Goal: Use online tool/utility: Use online tool/utility

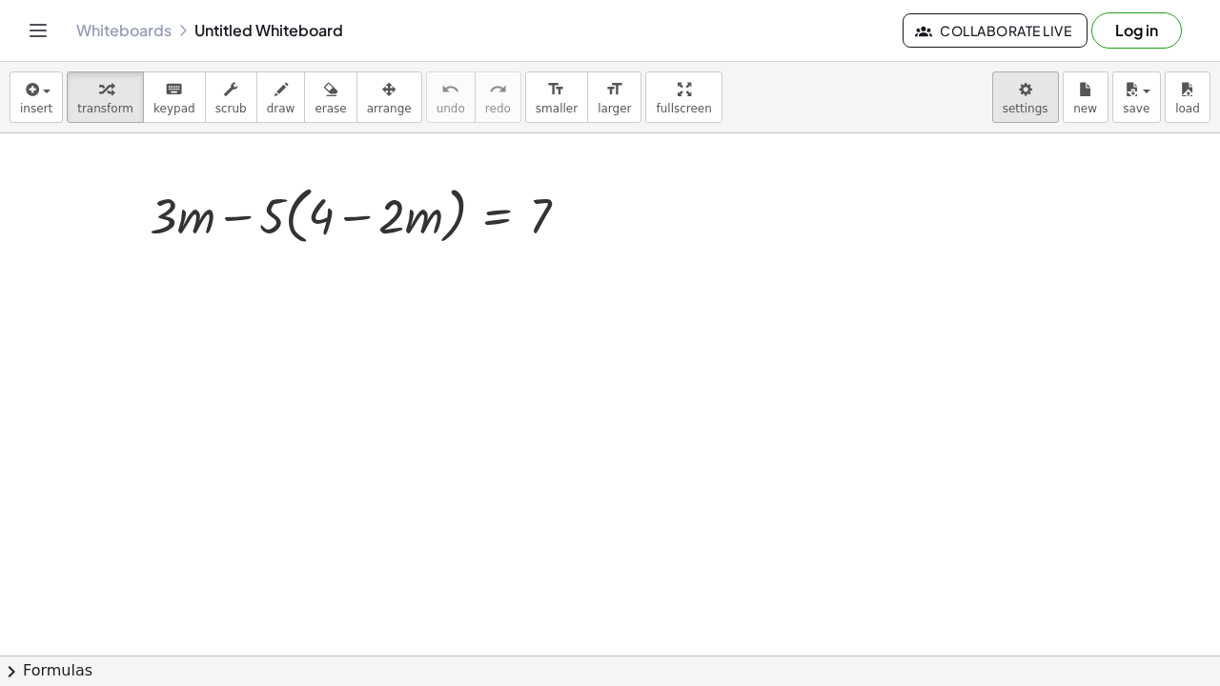
click at [1043, 82] on body "Graspable Math Activities Get Started Activity Bank Assigned Work Classes White…" at bounding box center [610, 343] width 1220 height 686
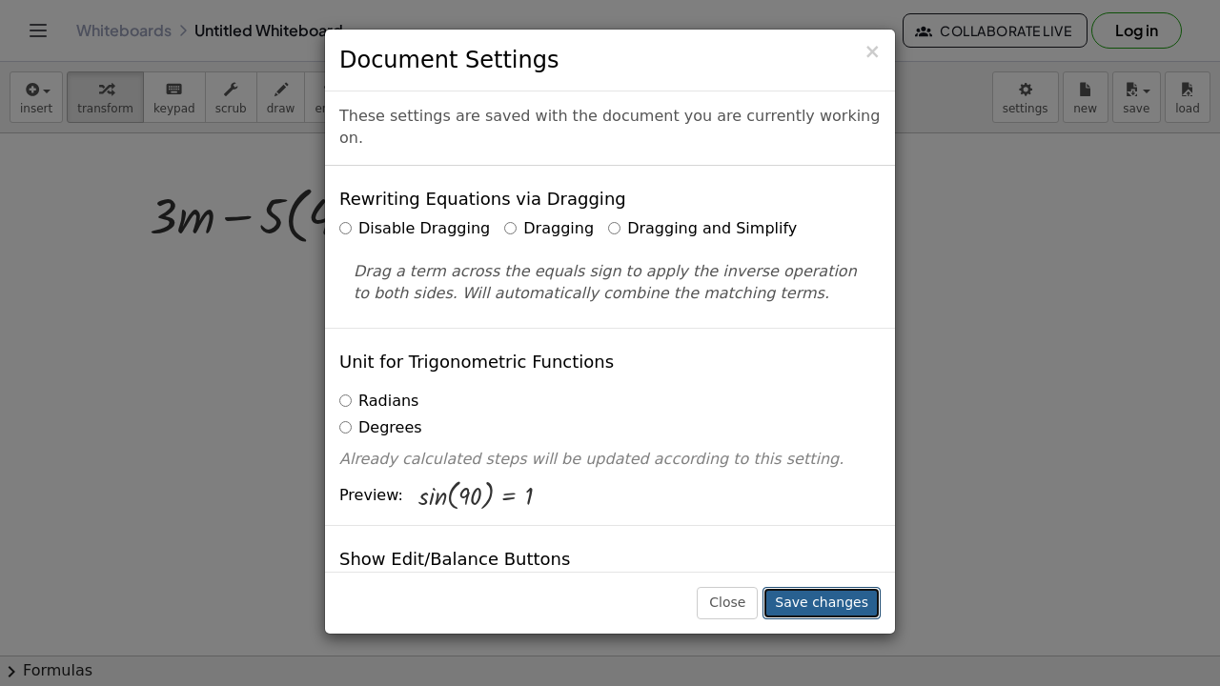
click at [854, 557] on button "Save changes" at bounding box center [822, 603] width 118 height 32
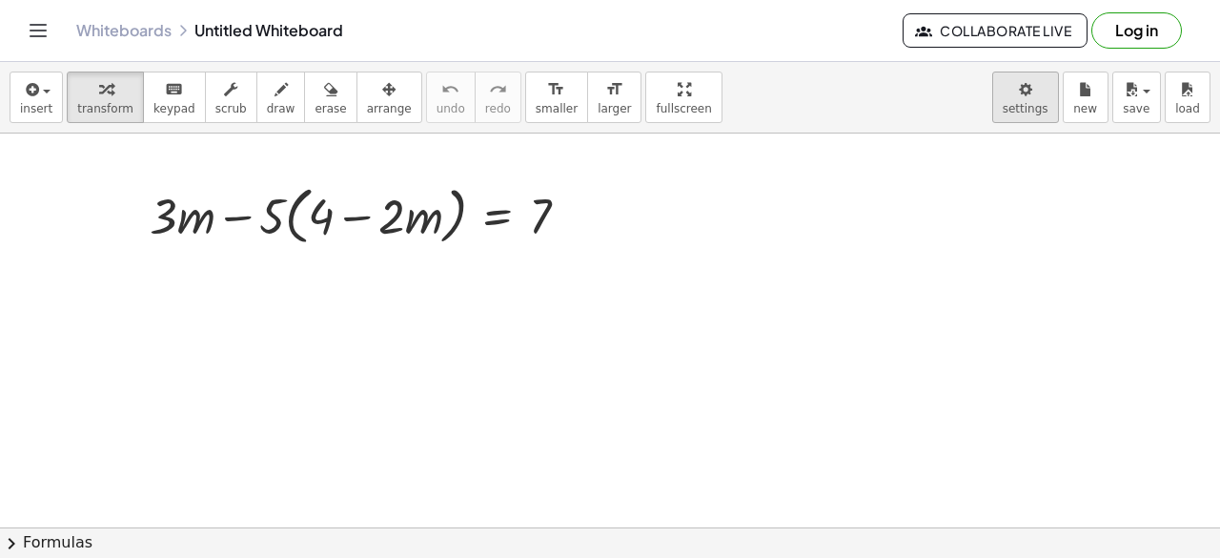
click at [1014, 101] on body "Graspable Math Activities Get Started Activity Bank Assigned Work Classes White…" at bounding box center [610, 279] width 1220 height 558
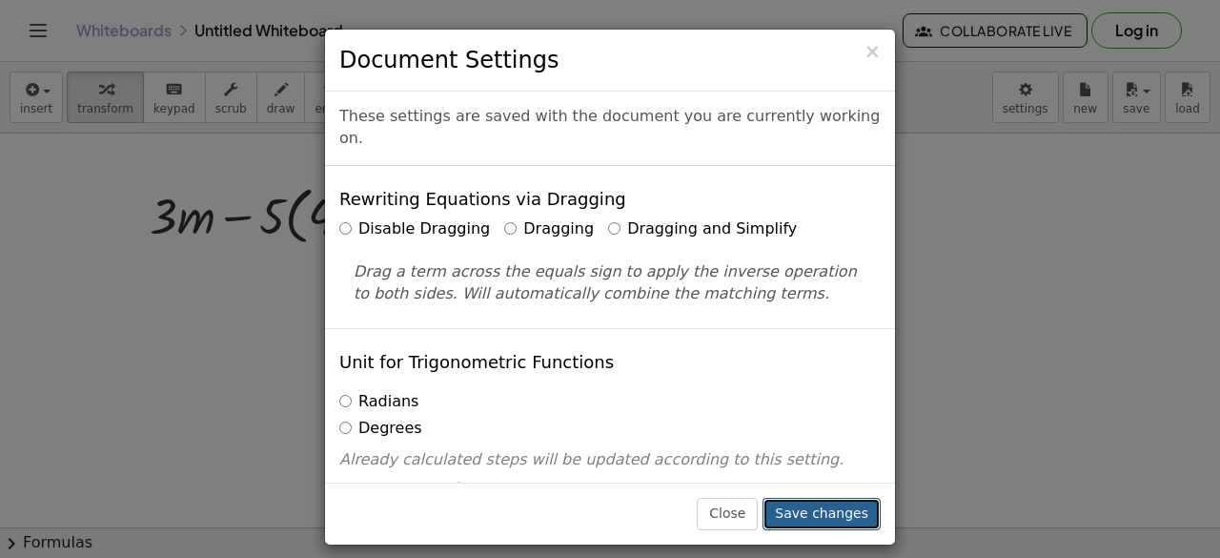
click at [858, 500] on button "Save changes" at bounding box center [822, 514] width 118 height 32
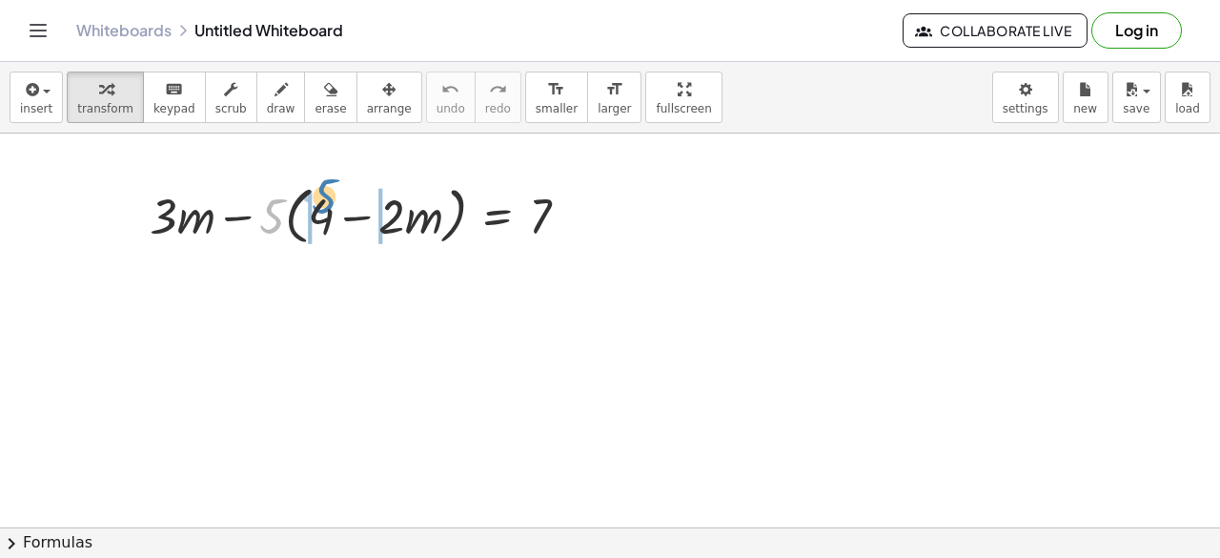
drag, startPoint x: 269, startPoint y: 226, endPoint x: 321, endPoint y: 206, distance: 56.1
click at [321, 206] on div at bounding box center [367, 214] width 454 height 72
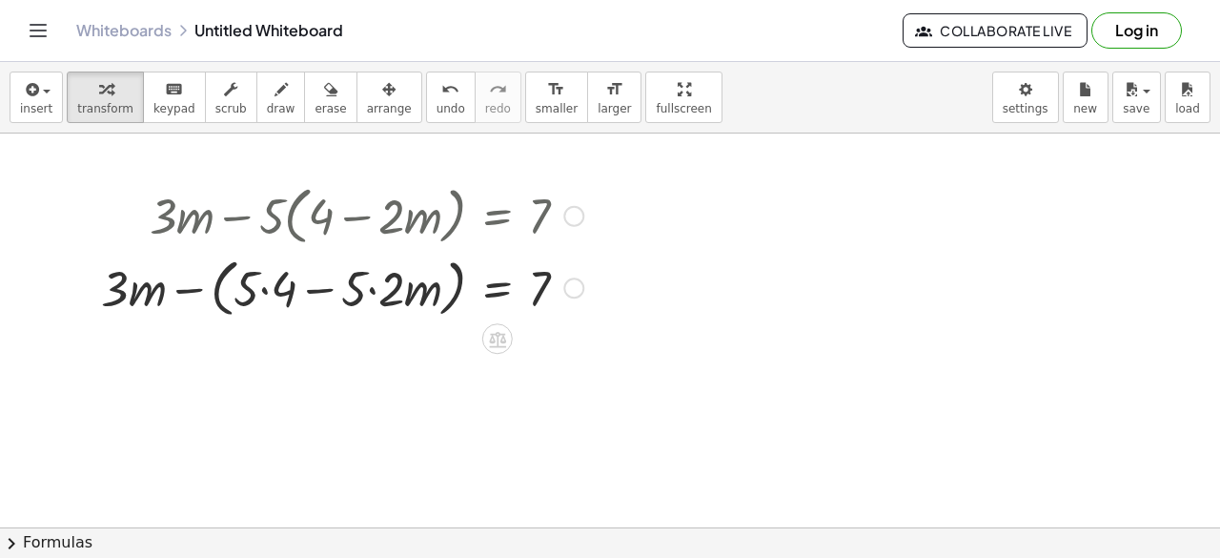
click at [265, 293] on div at bounding box center [342, 286] width 501 height 72
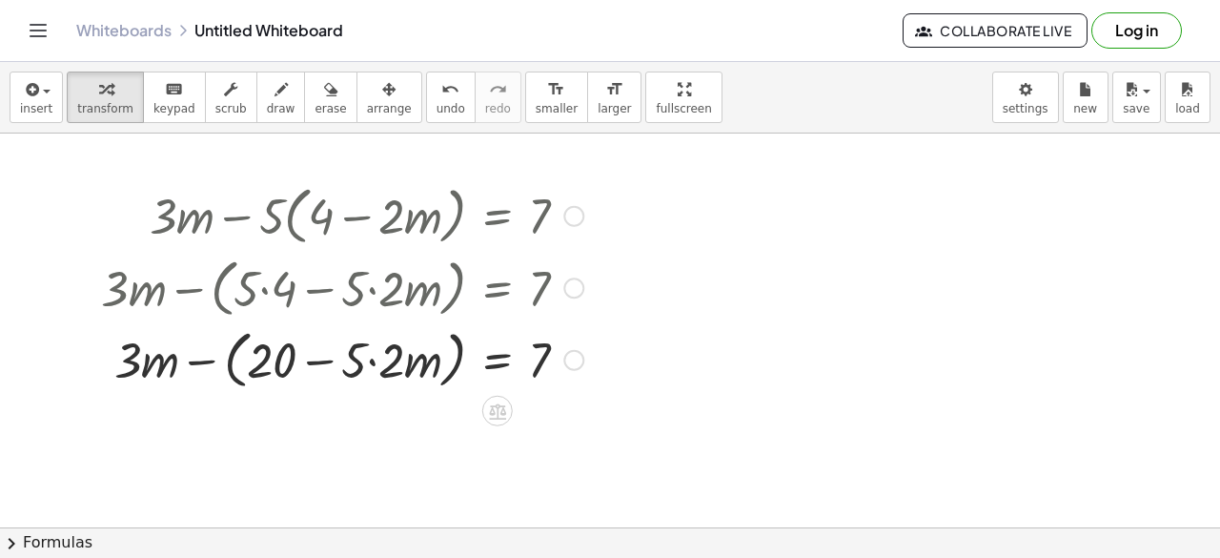
click at [372, 364] on div at bounding box center [342, 358] width 501 height 72
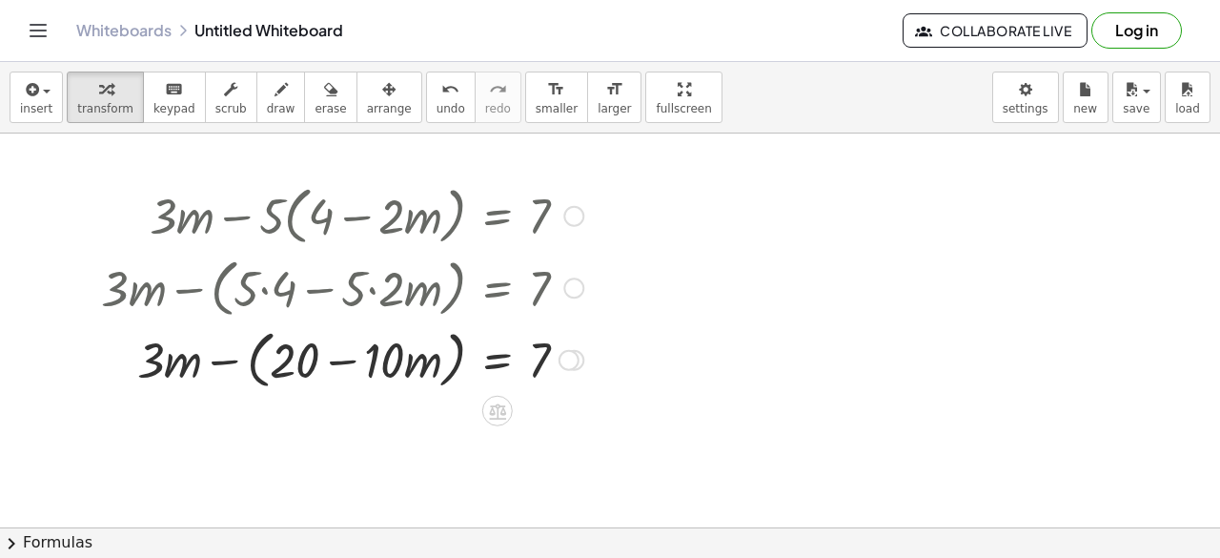
click at [225, 361] on div at bounding box center [342, 358] width 501 height 72
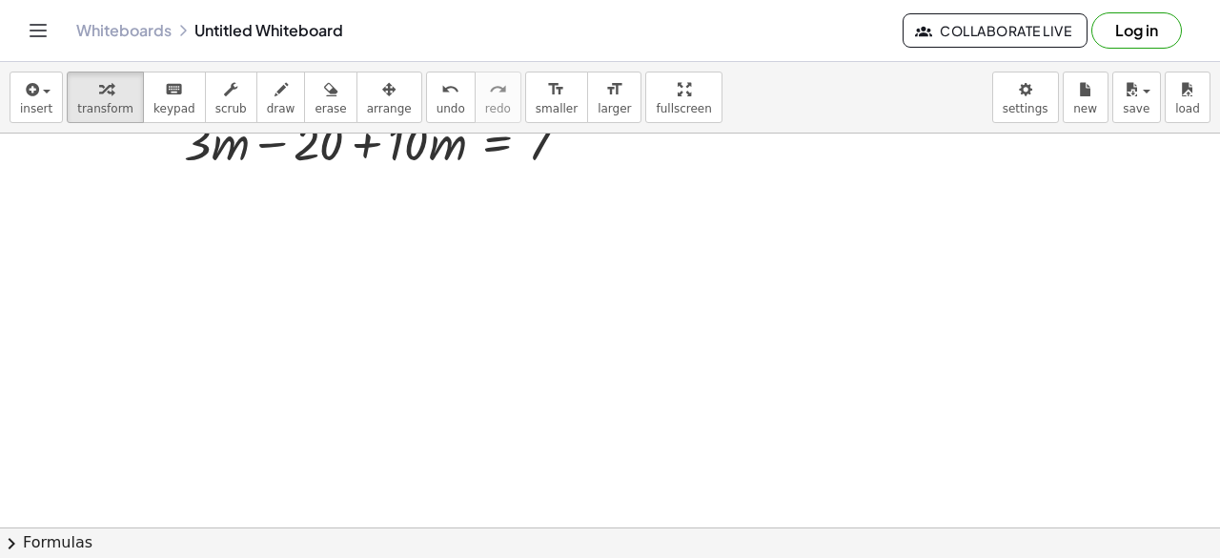
scroll to position [191, 0]
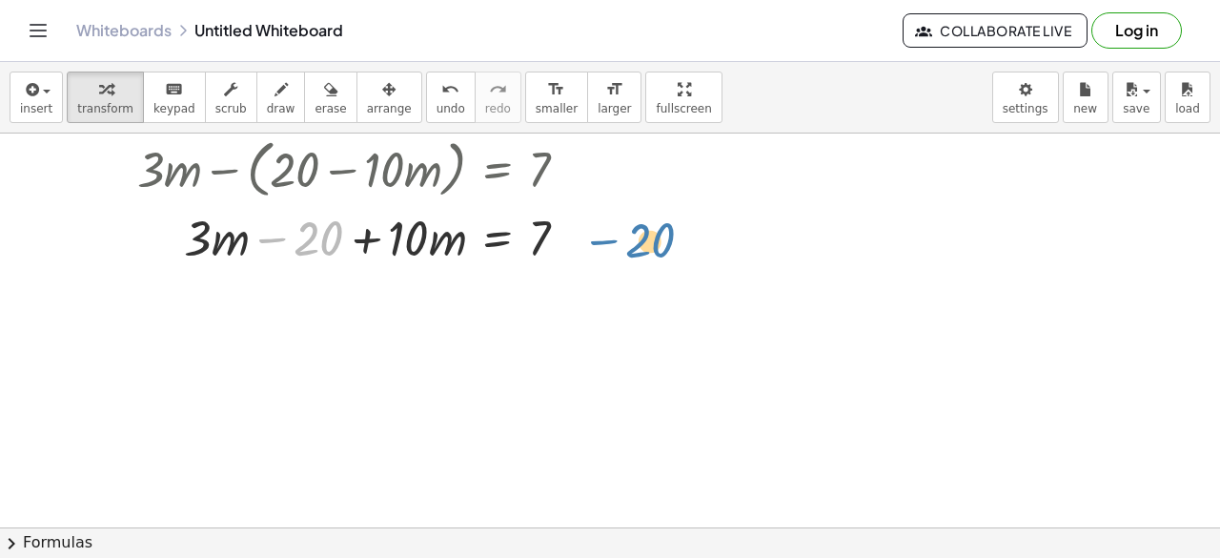
drag, startPoint x: 322, startPoint y: 235, endPoint x: 654, endPoint y: 237, distance: 331.7
drag, startPoint x: 299, startPoint y: 241, endPoint x: 566, endPoint y: 228, distance: 267.2
click at [566, 228] on div at bounding box center [342, 235] width 501 height 65
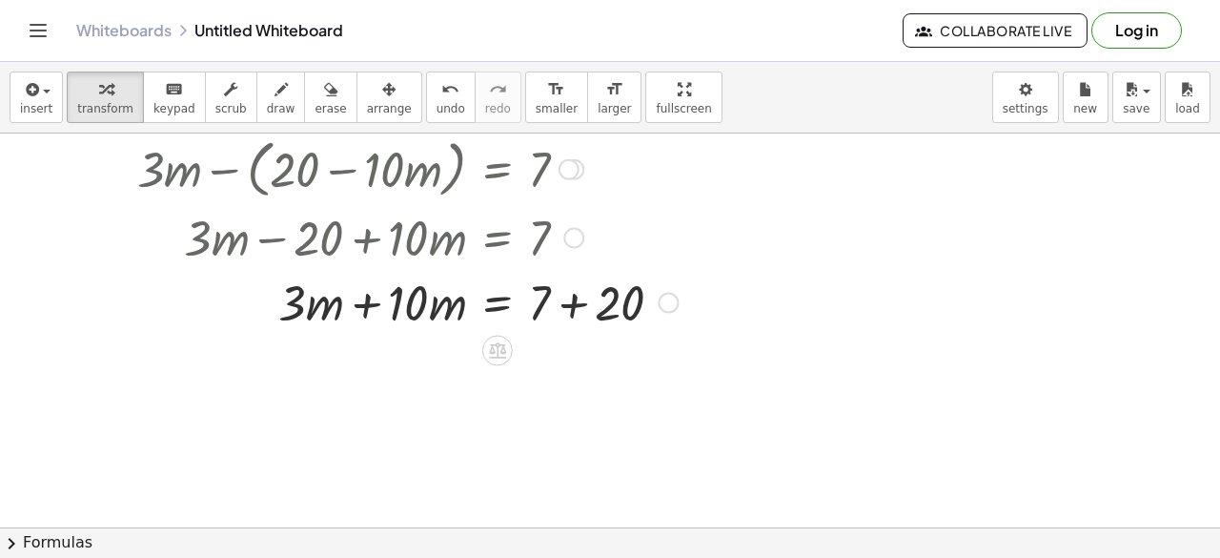
click at [574, 235] on div at bounding box center [573, 237] width 21 height 21
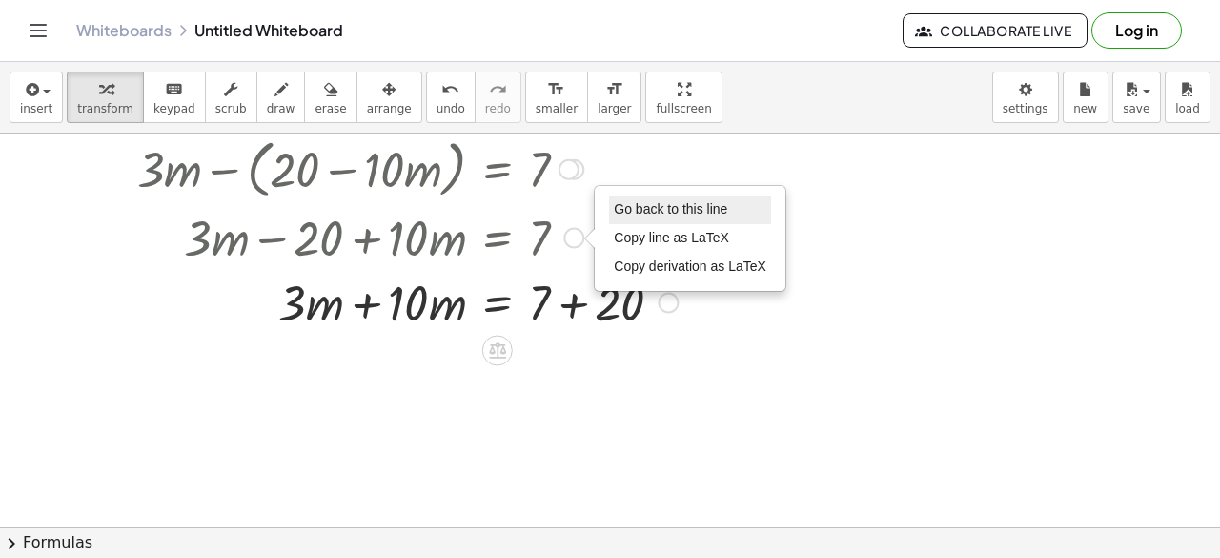
click at [673, 201] on span "Go back to this line" at bounding box center [670, 208] width 113 height 15
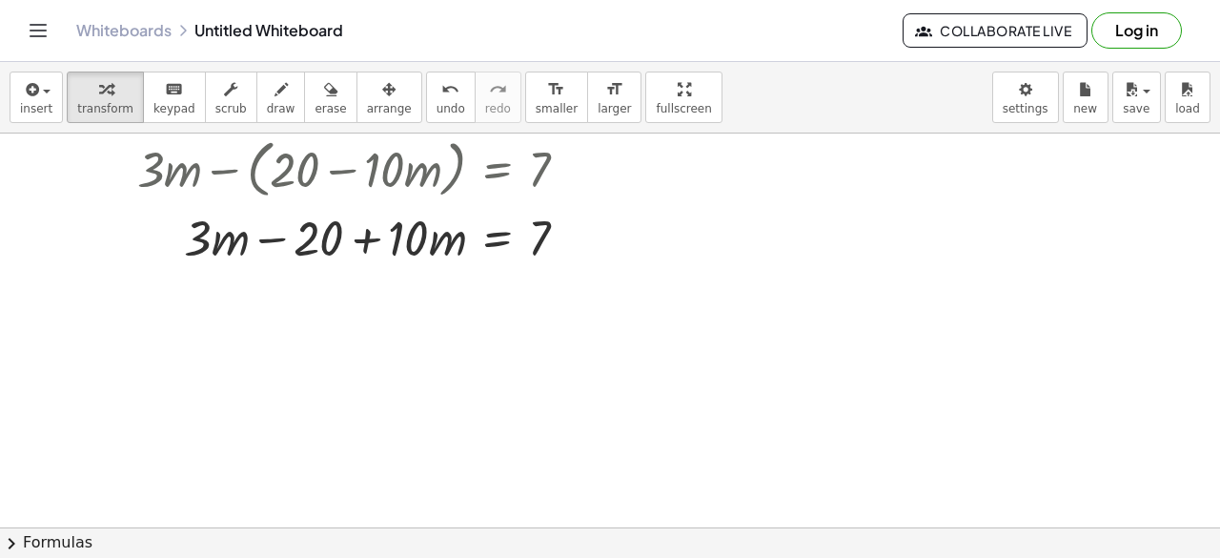
click at [187, 357] on div at bounding box center [610, 400] width 1220 height 914
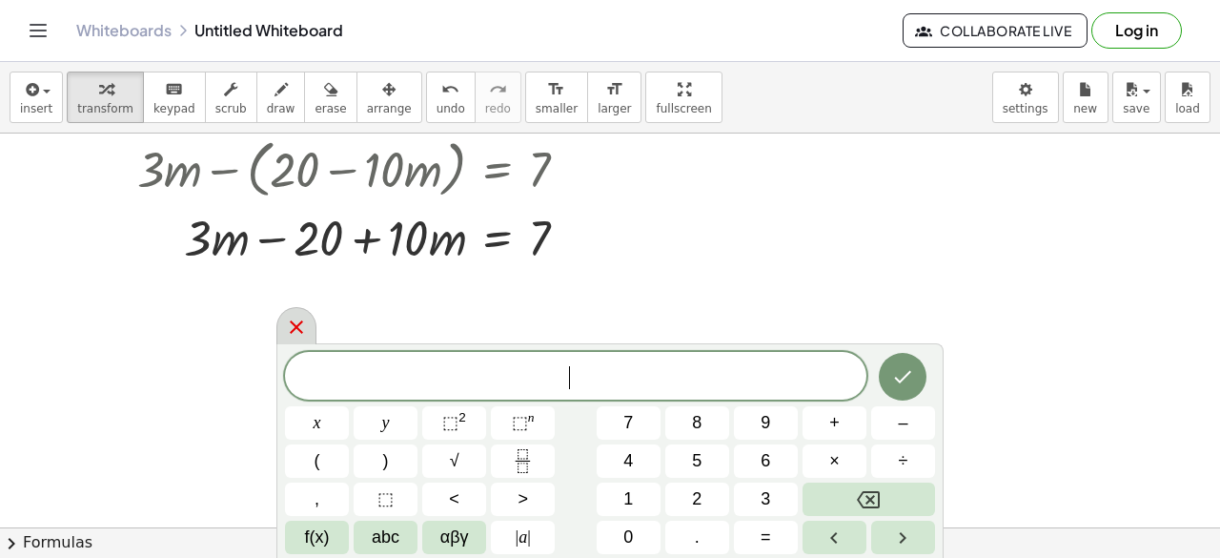
click at [294, 325] on icon at bounding box center [296, 326] width 13 height 13
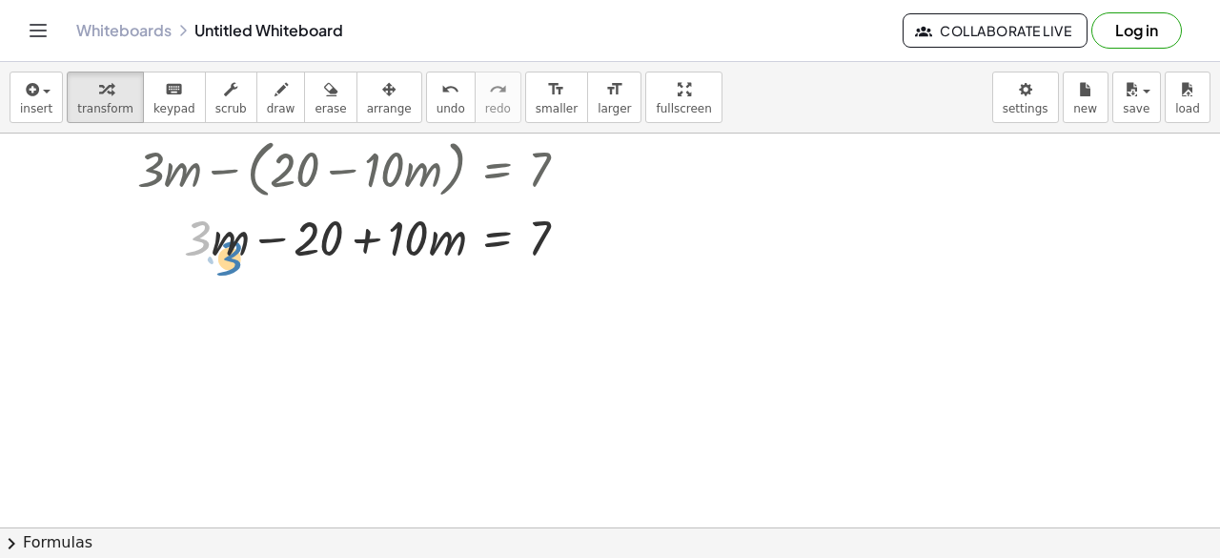
drag, startPoint x: 205, startPoint y: 235, endPoint x: 202, endPoint y: 246, distance: 11.8
click at [202, 246] on div at bounding box center [342, 235] width 501 height 65
click at [204, 239] on div at bounding box center [342, 235] width 501 height 65
click at [229, 245] on div at bounding box center [342, 235] width 501 height 65
drag, startPoint x: 229, startPoint y: 245, endPoint x: 372, endPoint y: 251, distance: 143.1
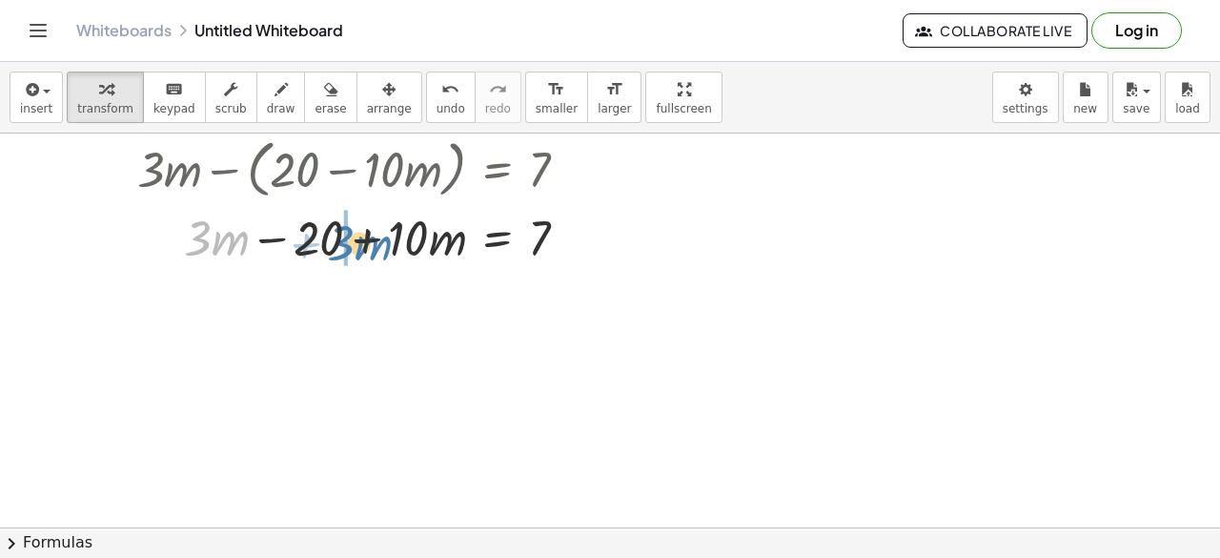
click at [372, 251] on div at bounding box center [342, 235] width 501 height 65
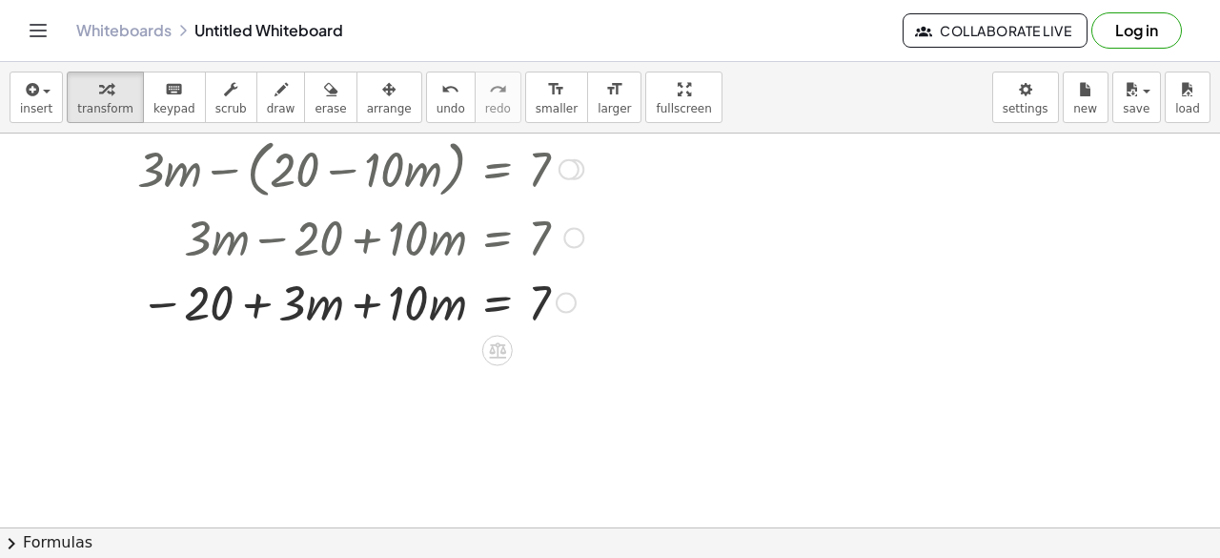
click at [581, 237] on div at bounding box center [573, 237] width 21 height 21
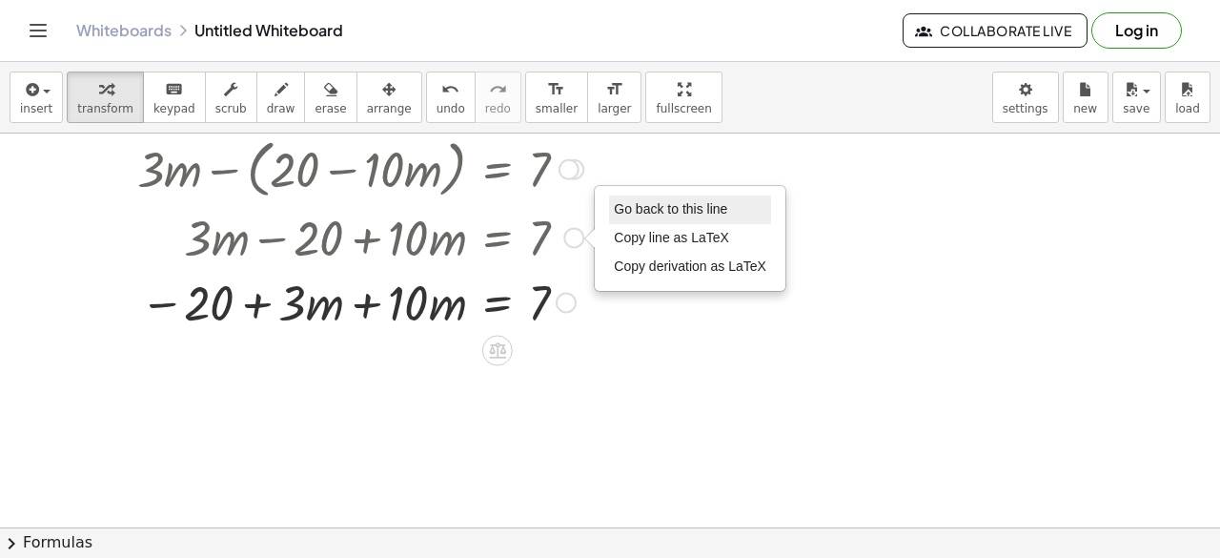
click at [654, 203] on span "Go back to this line" at bounding box center [670, 208] width 113 height 15
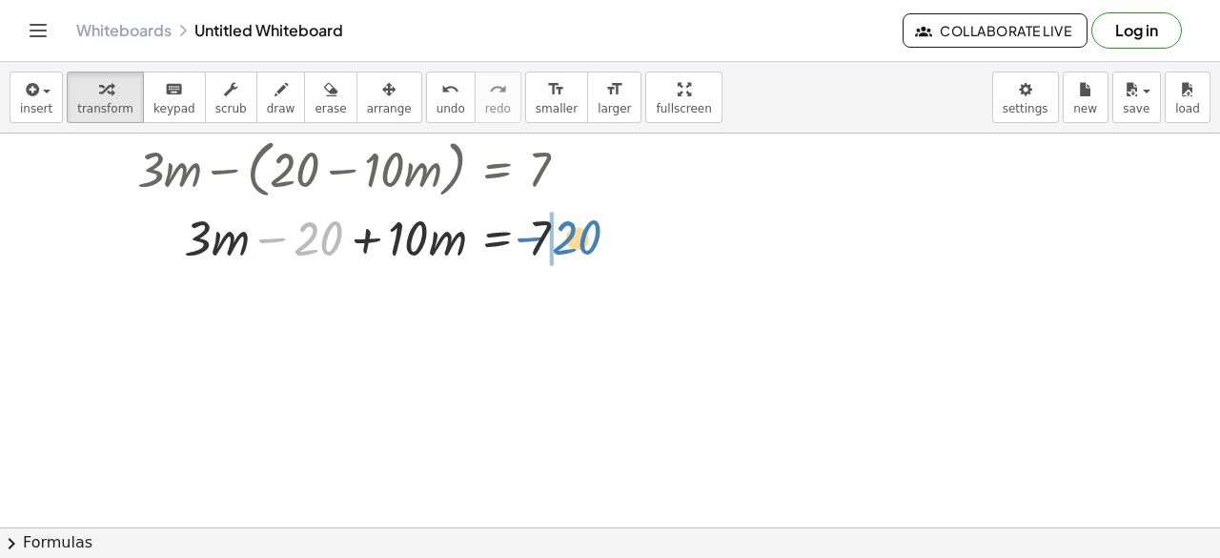
drag, startPoint x: 307, startPoint y: 239, endPoint x: 566, endPoint y: 239, distance: 259.3
click at [566, 239] on div at bounding box center [342, 235] width 501 height 65
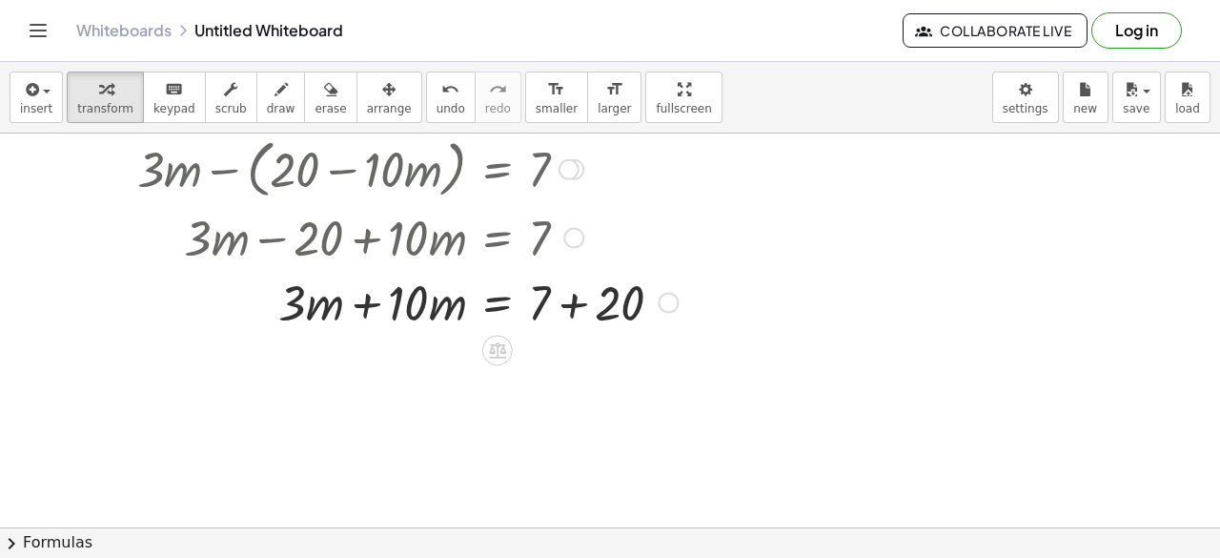
click at [366, 308] on div at bounding box center [390, 300] width 596 height 65
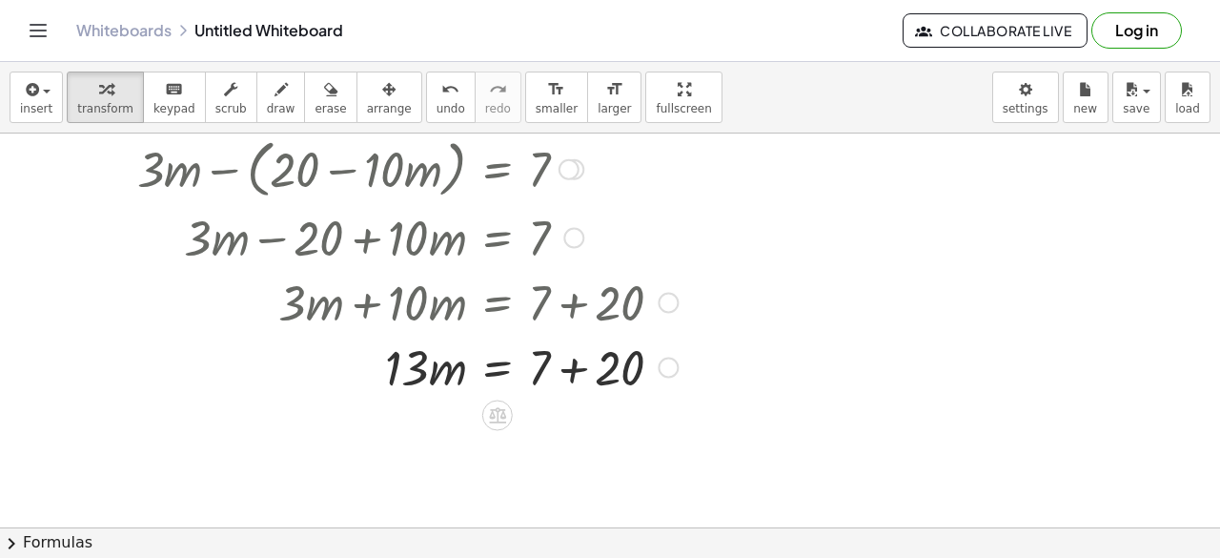
click at [667, 306] on div at bounding box center [668, 302] width 21 height 21
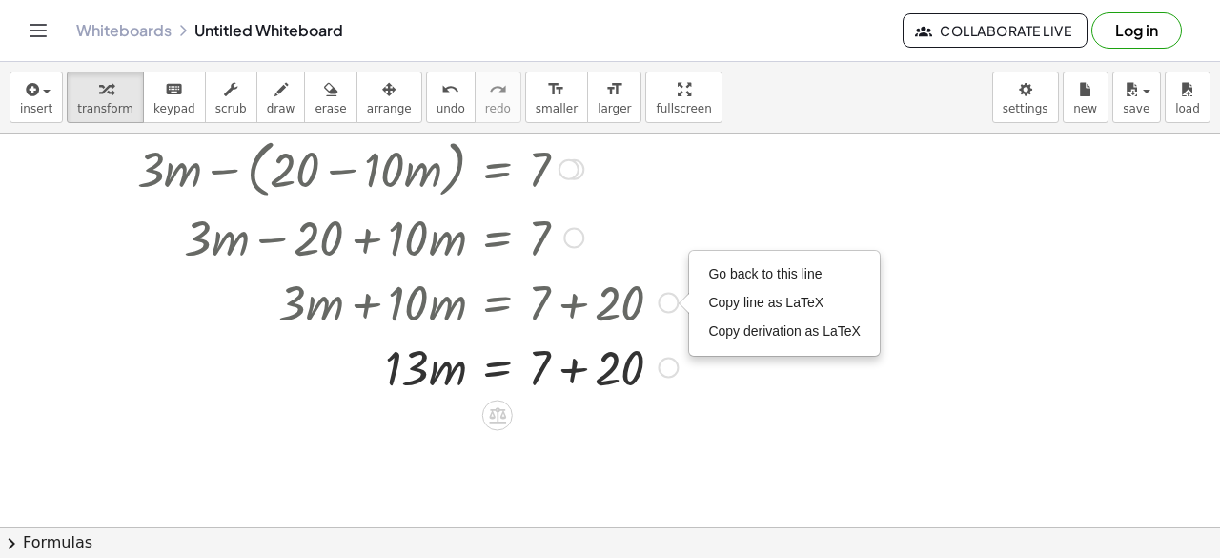
click at [700, 276] on div "Go back to this line Copy line as LaTeX Copy derivation as LaTeX" at bounding box center [784, 303] width 189 height 103
click at [724, 272] on span "Go back to this line" at bounding box center [764, 273] width 113 height 15
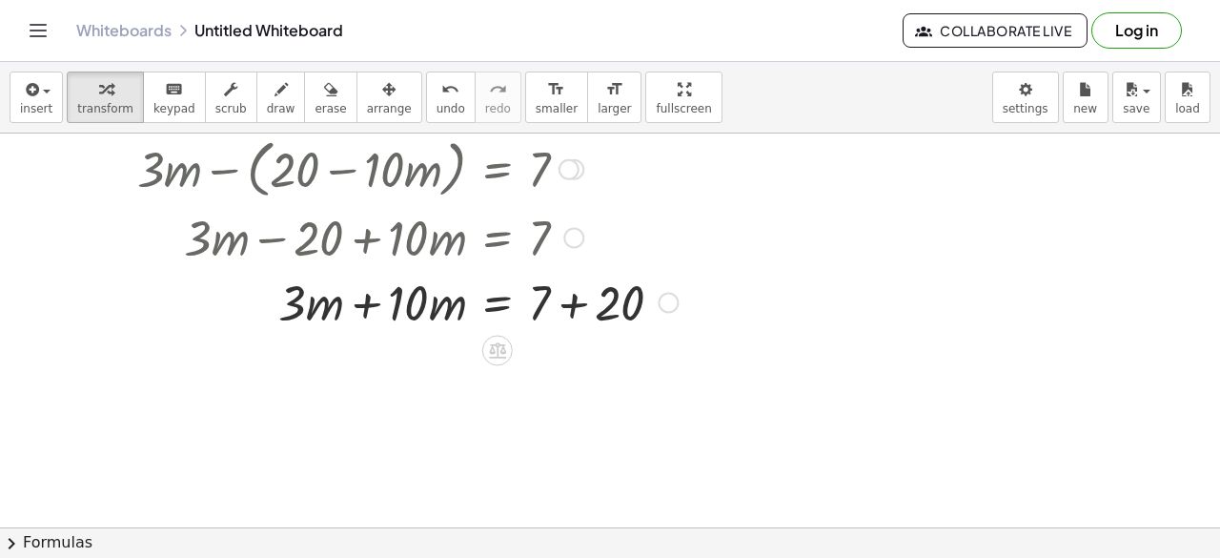
click at [294, 306] on div at bounding box center [390, 300] width 596 height 65
click at [298, 295] on div at bounding box center [390, 300] width 596 height 65
click at [301, 304] on div at bounding box center [390, 300] width 596 height 65
click at [313, 311] on div at bounding box center [390, 300] width 596 height 65
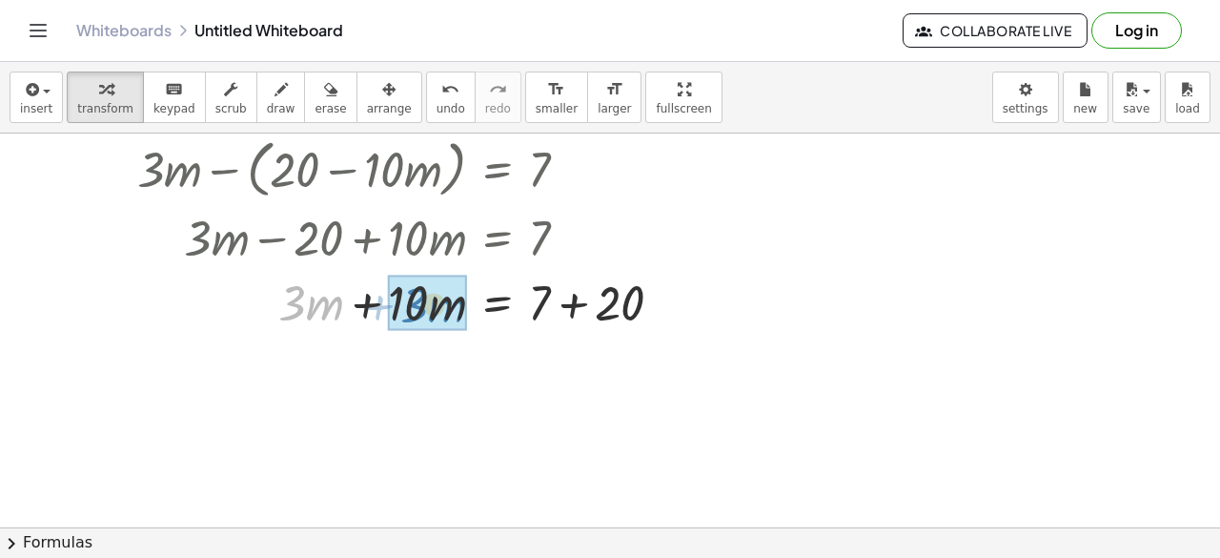
drag, startPoint x: 313, startPoint y: 311, endPoint x: 435, endPoint y: 313, distance: 122.0
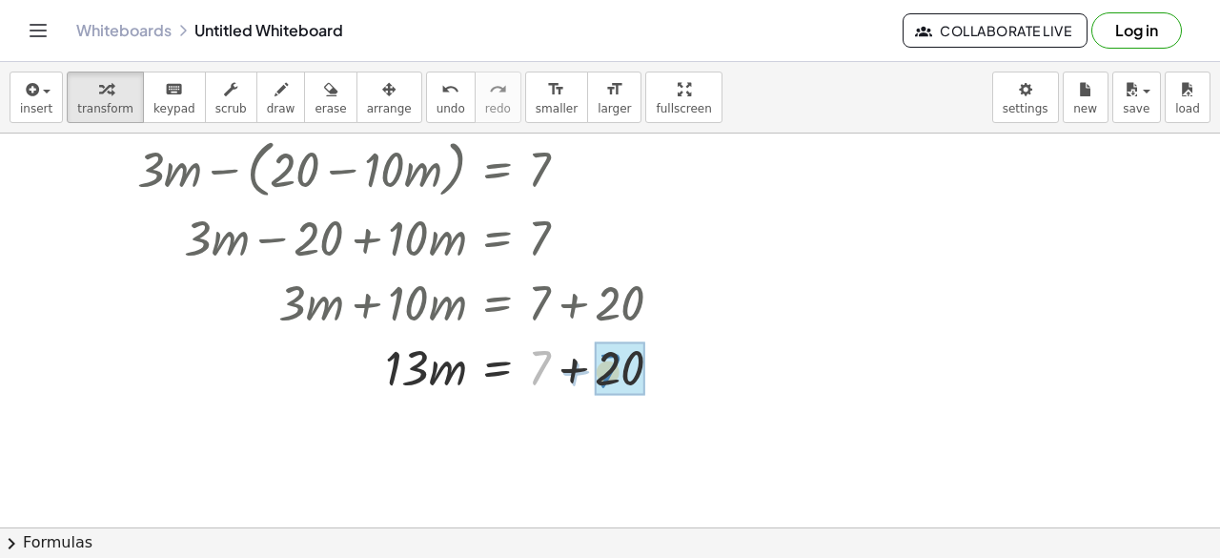
drag, startPoint x: 539, startPoint y: 367, endPoint x: 607, endPoint y: 371, distance: 68.7
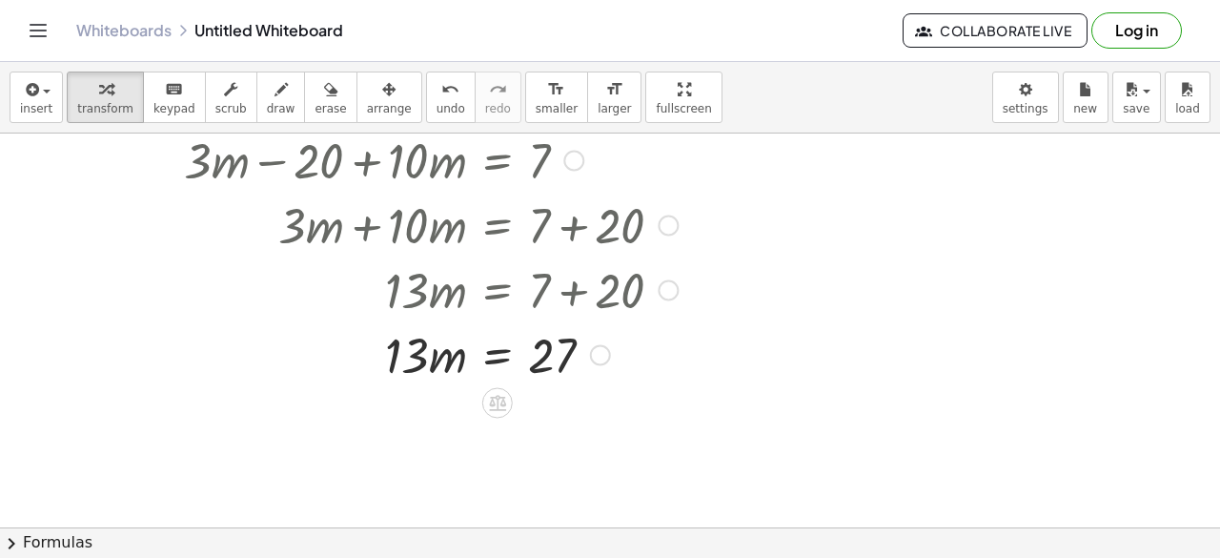
scroll to position [381, 0]
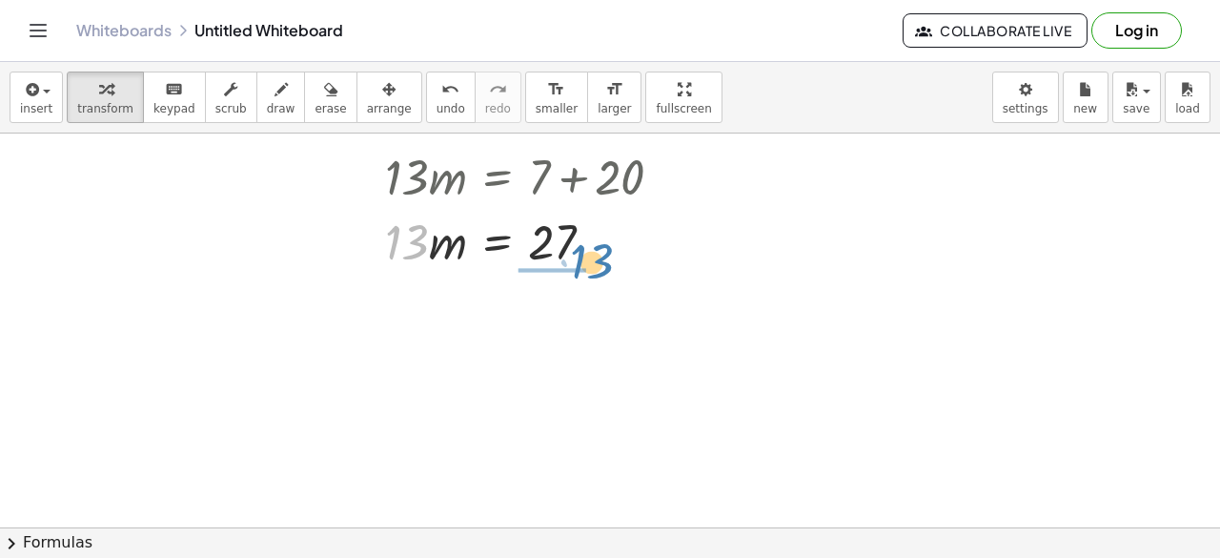
drag, startPoint x: 412, startPoint y: 230, endPoint x: 597, endPoint y: 250, distance: 186.0
click at [597, 250] on div at bounding box center [390, 239] width 596 height 65
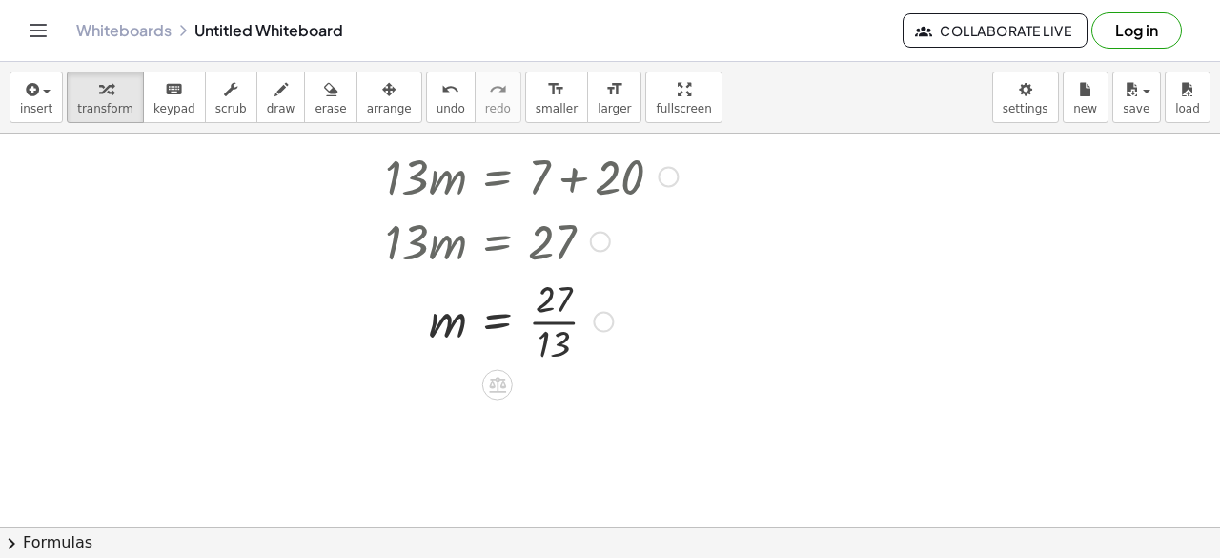
click at [566, 323] on div at bounding box center [390, 319] width 596 height 95
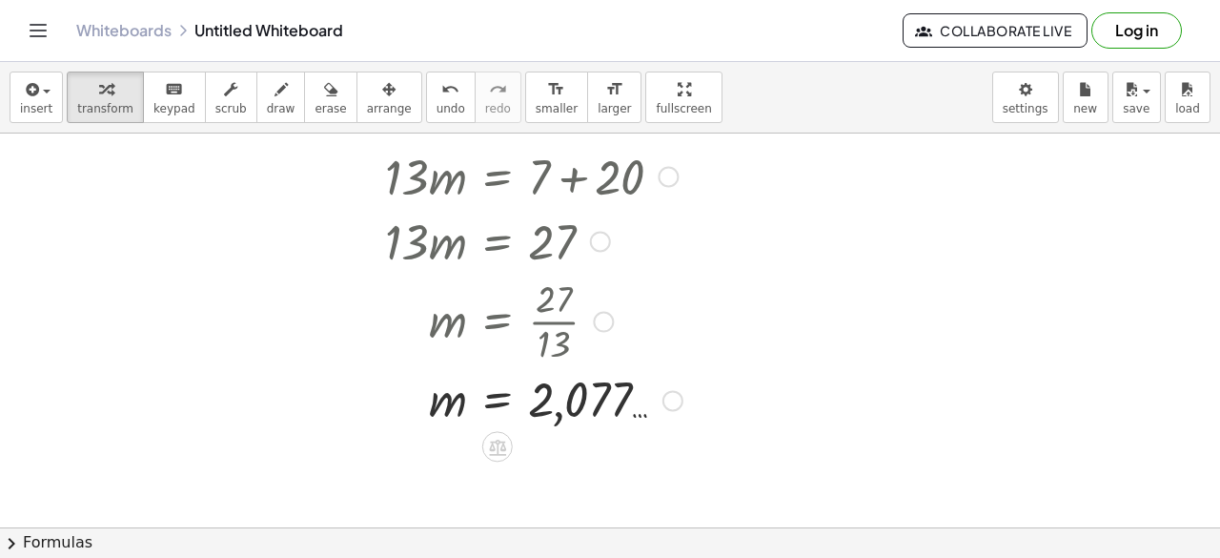
click at [613, 323] on div at bounding box center [603, 321] width 21 height 21
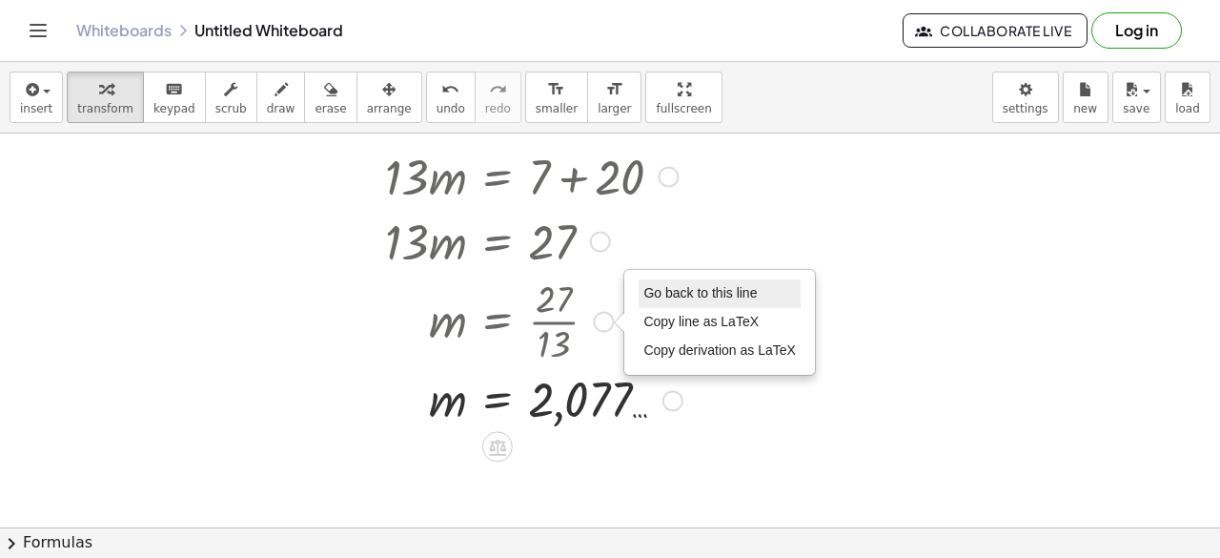
click at [650, 299] on li "Go back to this line" at bounding box center [720, 293] width 162 height 29
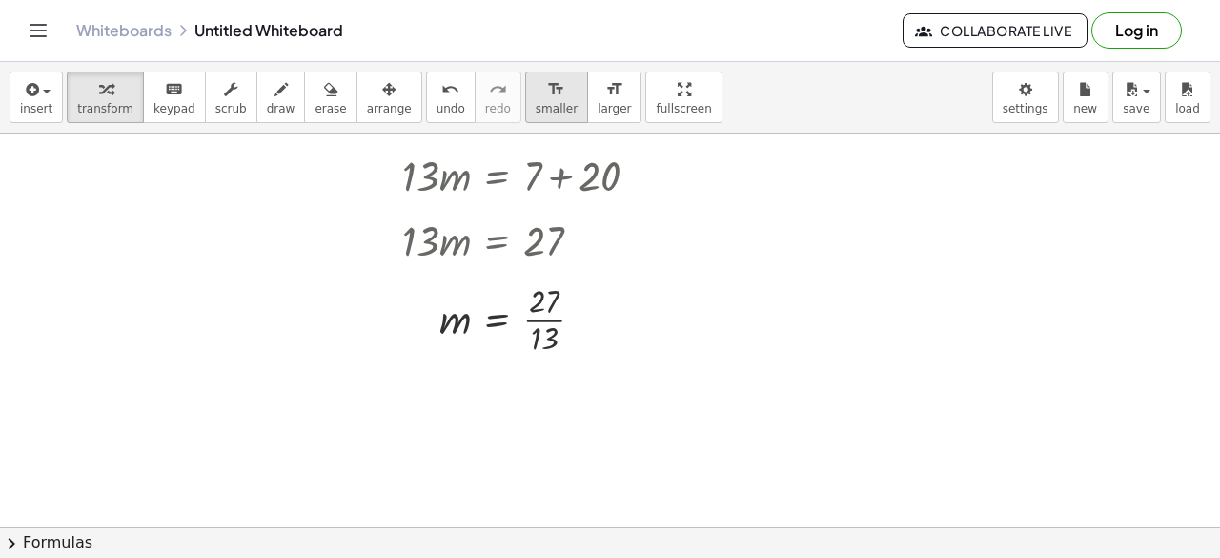
click at [530, 106] on button "format_size smaller" at bounding box center [556, 96] width 63 height 51
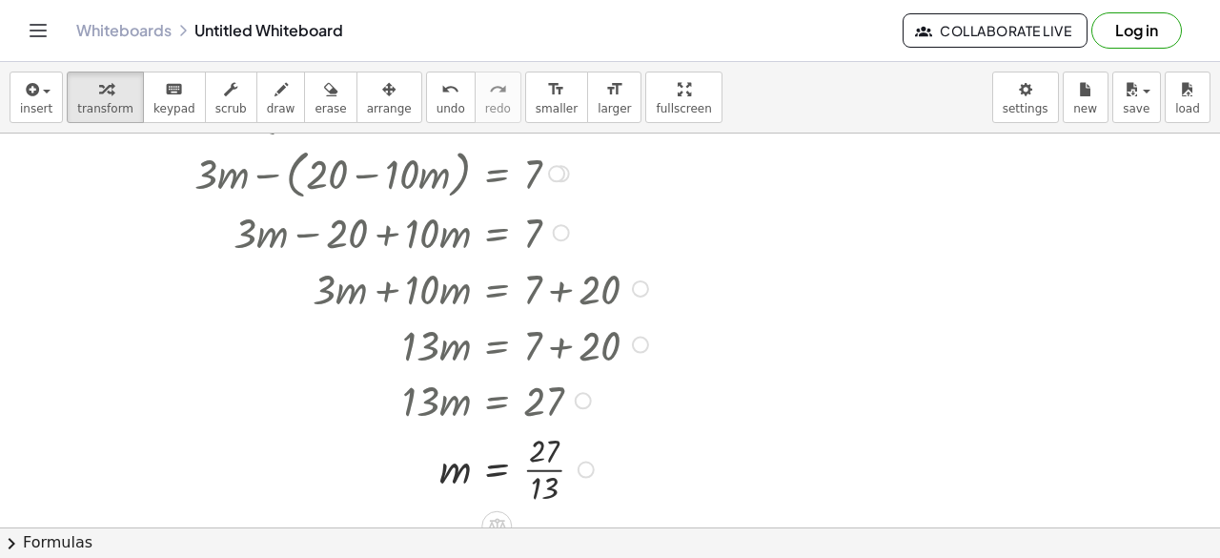
scroll to position [0, 0]
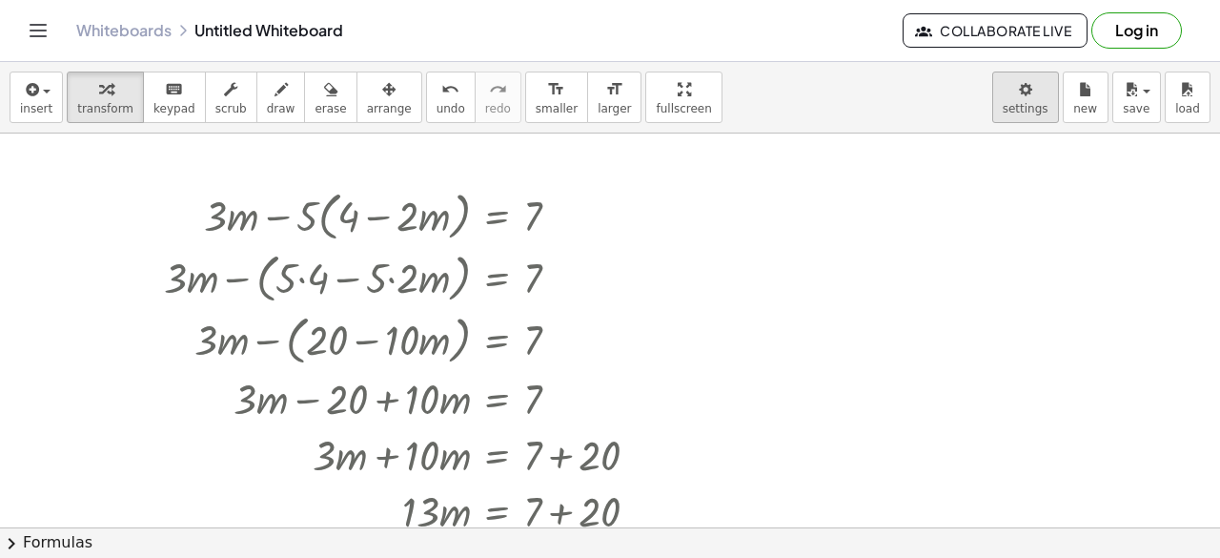
click at [1041, 92] on body "Graspable Math Activities Get Started Activity Bank Assigned Work Classes White…" at bounding box center [610, 279] width 1220 height 558
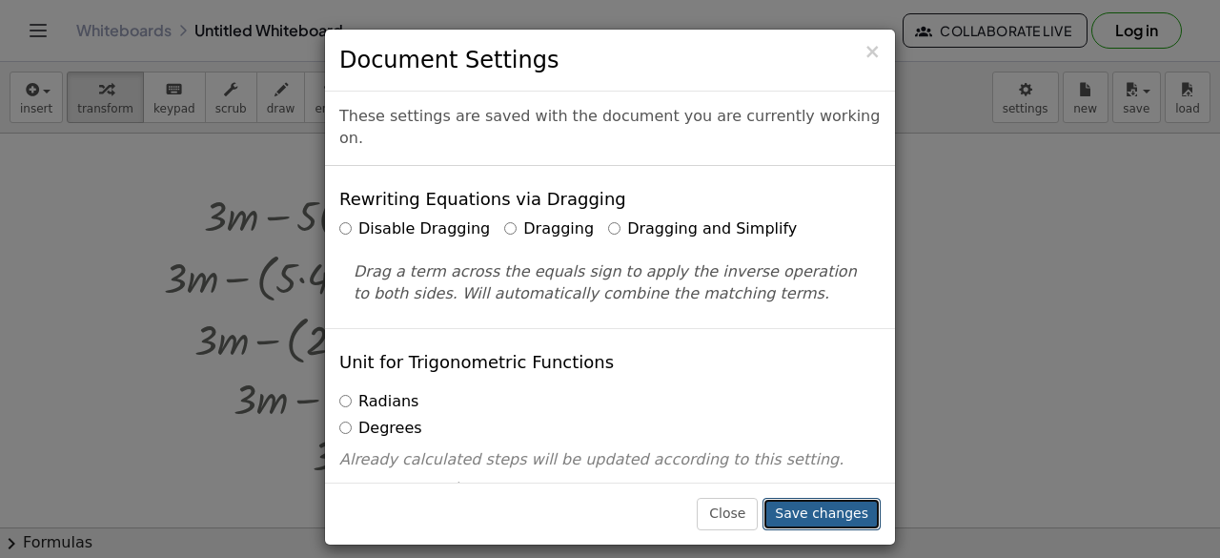
click at [828, 517] on button "Save changes" at bounding box center [822, 514] width 118 height 32
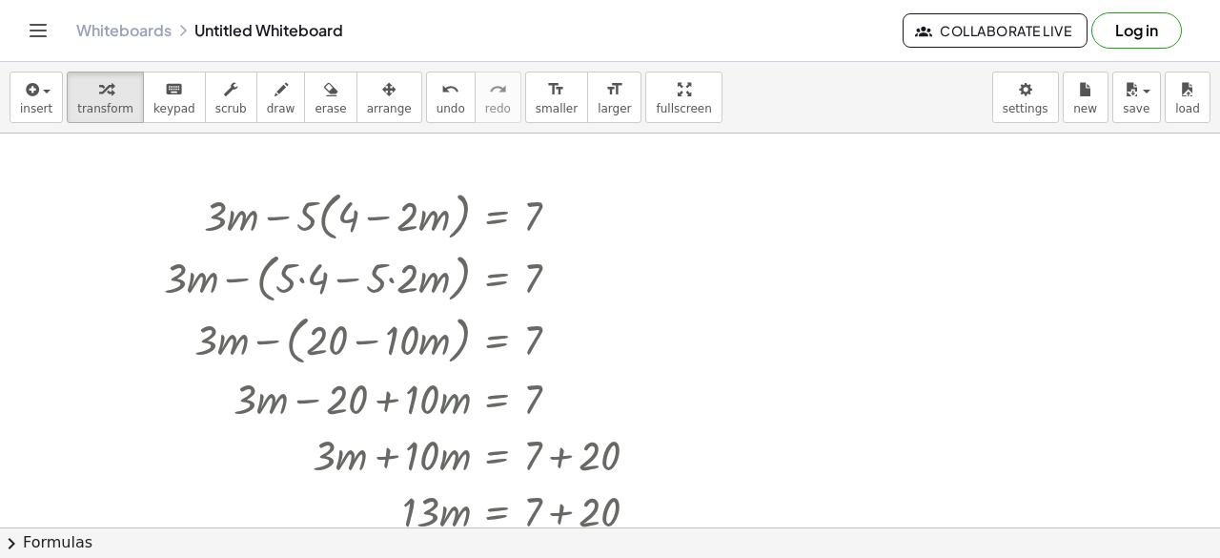
click at [738, 345] on div at bounding box center [610, 527] width 1220 height 788
drag, startPoint x: 784, startPoint y: 354, endPoint x: 671, endPoint y: 331, distance: 114.8
click at [671, 331] on div at bounding box center [610, 527] width 1220 height 788
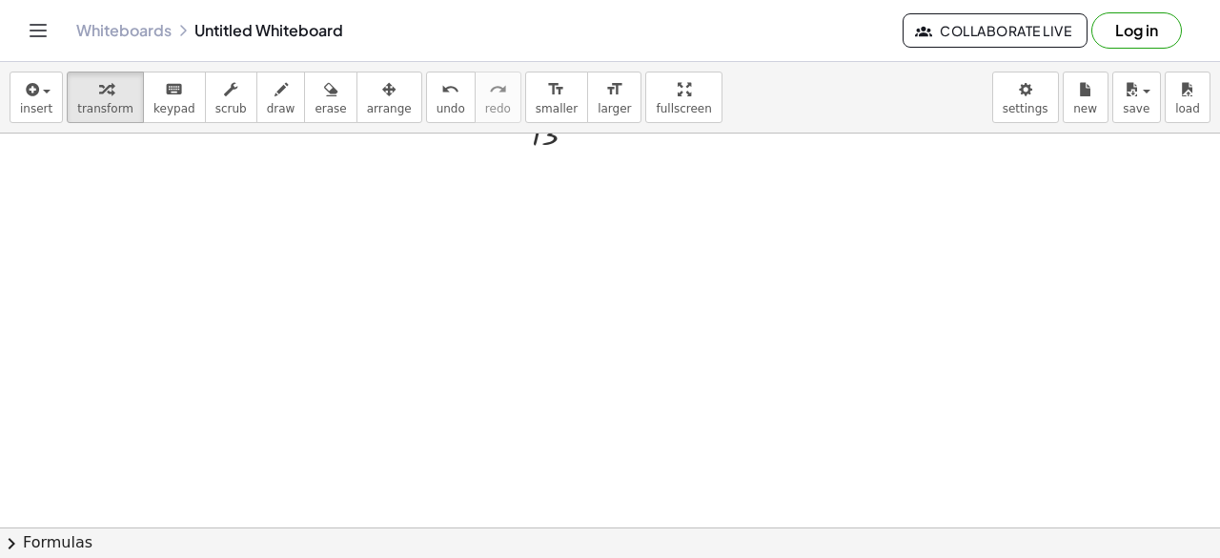
scroll to position [490, 0]
click at [395, 274] on div at bounding box center [610, 236] width 1220 height 1186
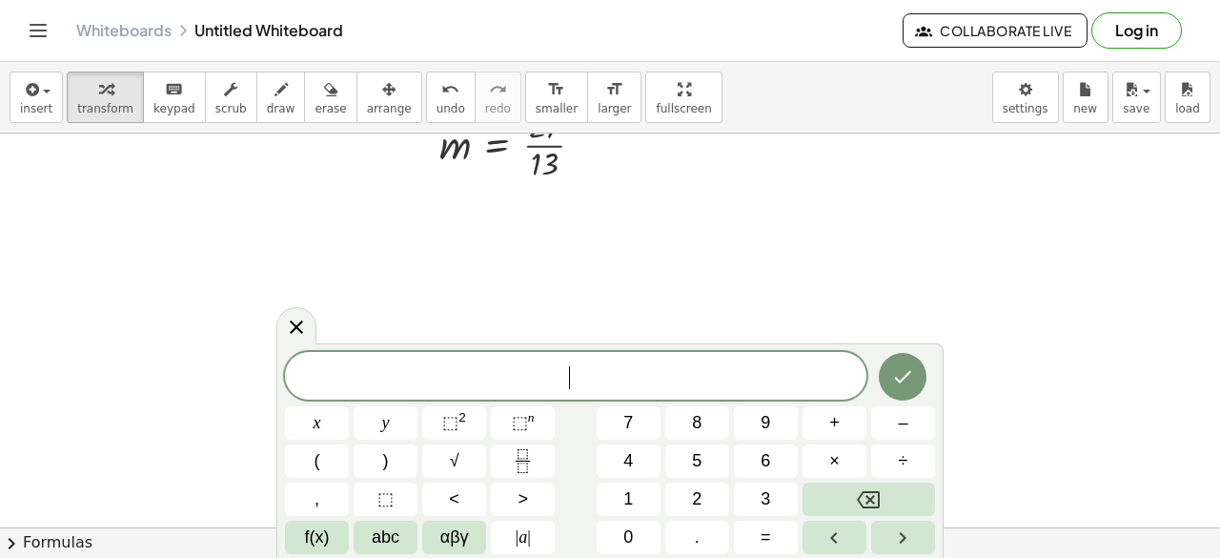
click at [395, 274] on div at bounding box center [610, 236] width 1220 height 1186
click at [466, 361] on div "​" at bounding box center [575, 376] width 581 height 48
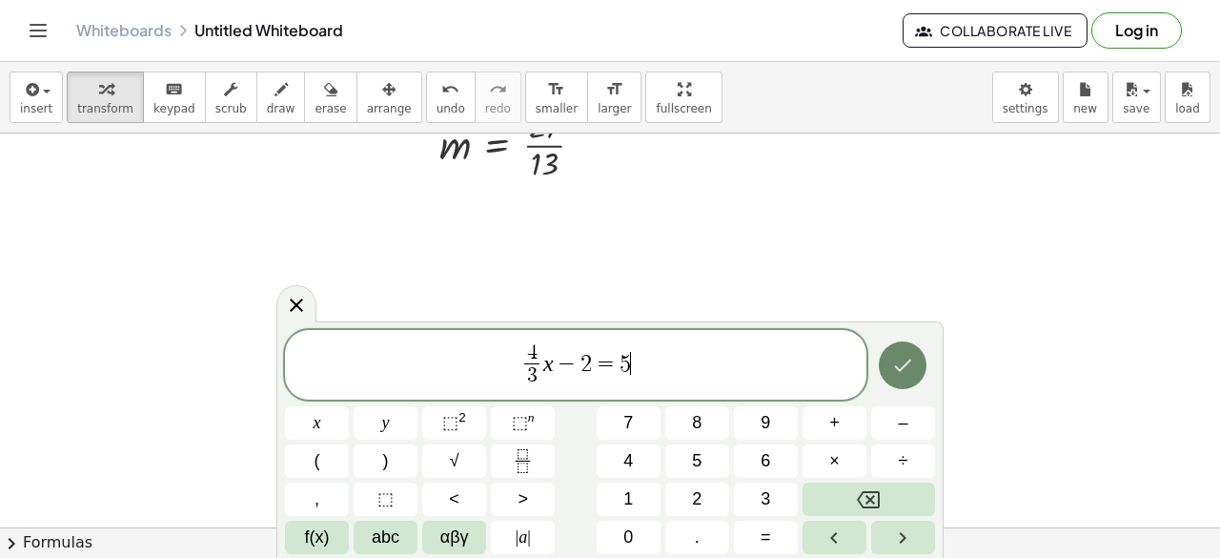
click at [888, 367] on button "Done" at bounding box center [903, 365] width 48 height 48
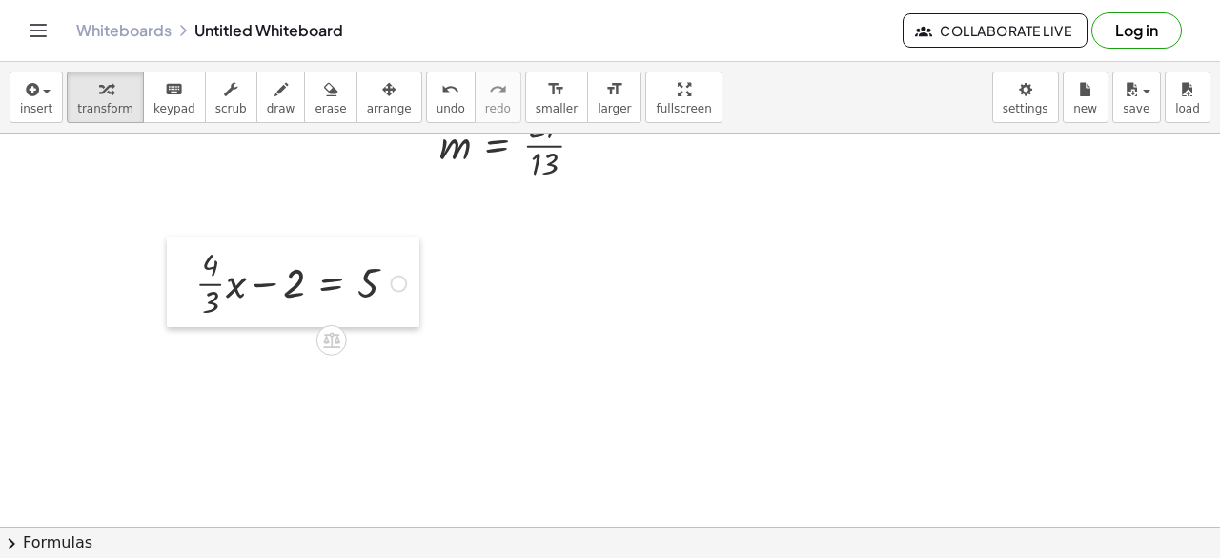
drag, startPoint x: 408, startPoint y: 320, endPoint x: 181, endPoint y: 283, distance: 229.9
click at [179, 283] on div at bounding box center [181, 282] width 29 height 92
click at [598, 95] on div "format_size" at bounding box center [614, 88] width 33 height 23
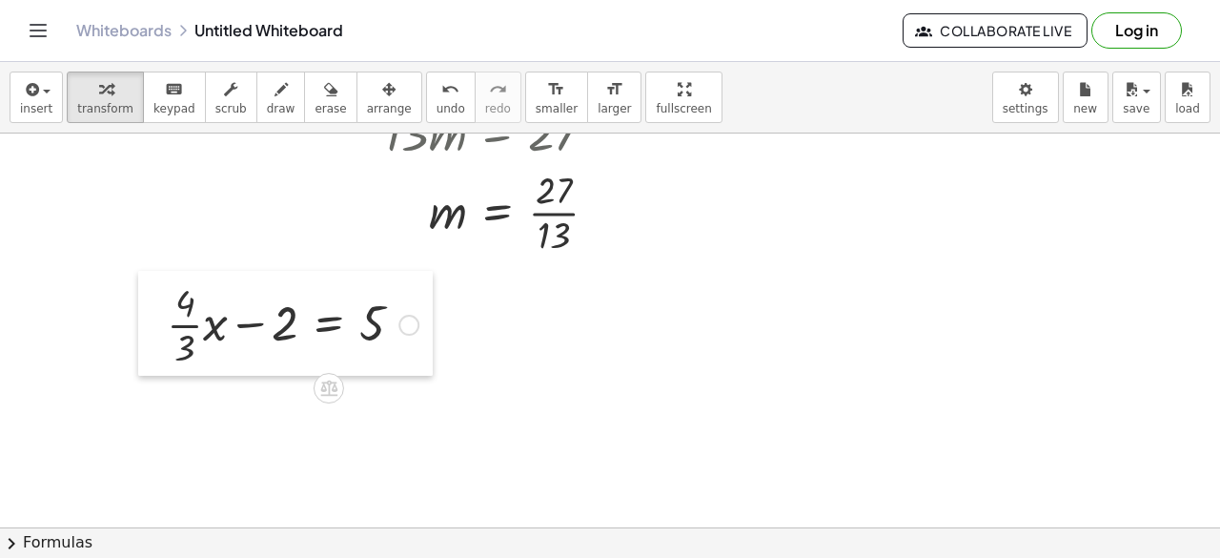
drag, startPoint x: 143, startPoint y: 286, endPoint x: 143, endPoint y: 332, distance: 45.8
click at [143, 332] on div at bounding box center [152, 323] width 29 height 105
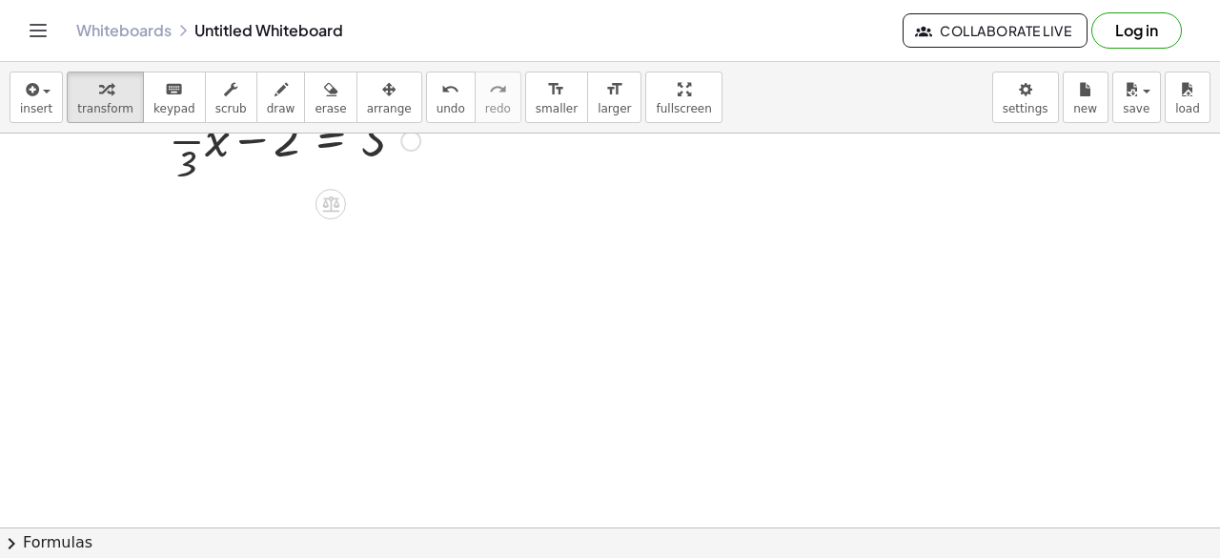
scroll to position [585, 0]
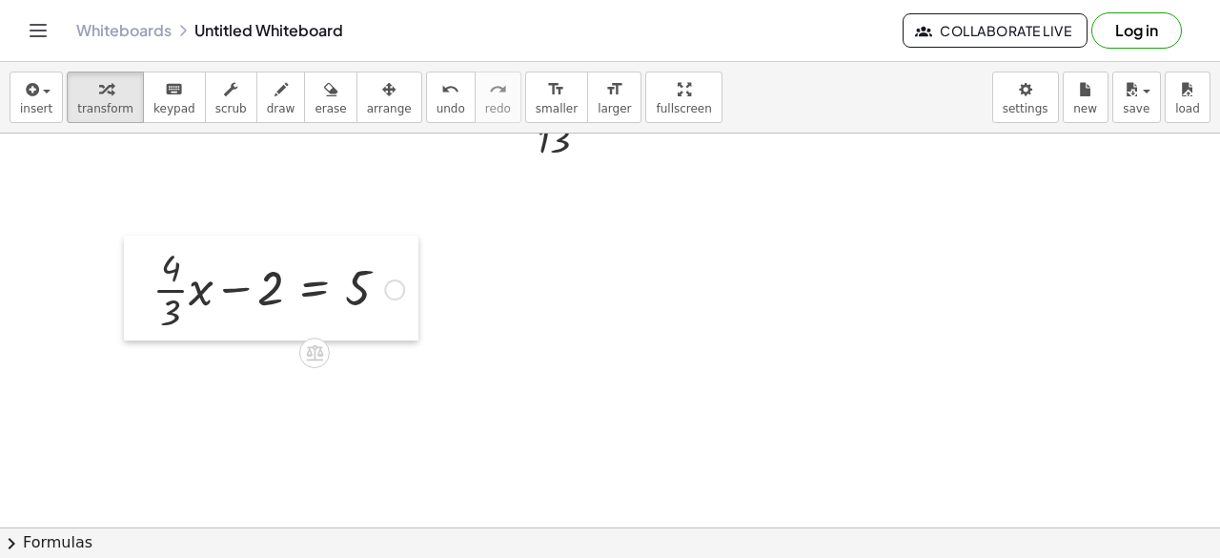
drag, startPoint x: 152, startPoint y: 239, endPoint x: 141, endPoint y: 284, distance: 46.0
click at [141, 284] on div at bounding box center [138, 287] width 29 height 105
click at [559, 275] on div at bounding box center [610, 141] width 1220 height 1186
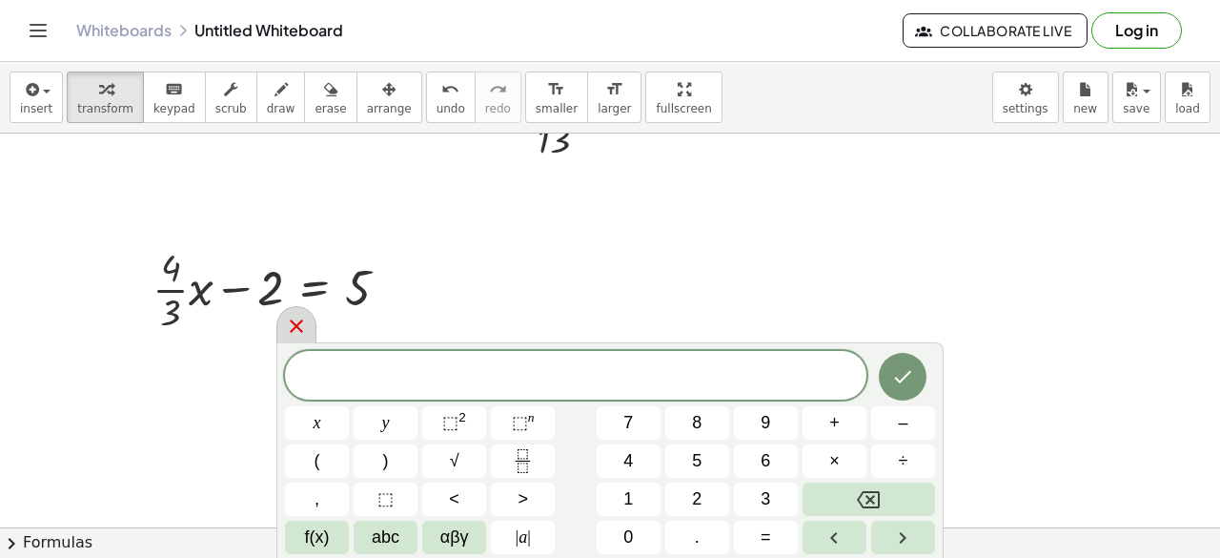
click at [288, 331] on icon at bounding box center [296, 326] width 23 height 23
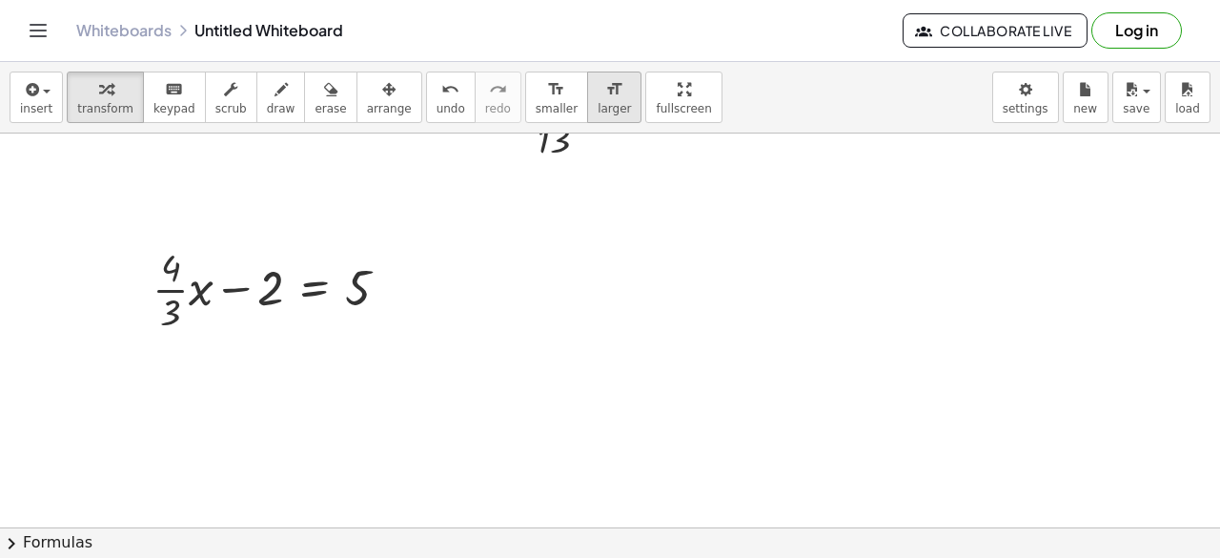
click at [587, 98] on button "format_size larger" at bounding box center [614, 96] width 54 height 51
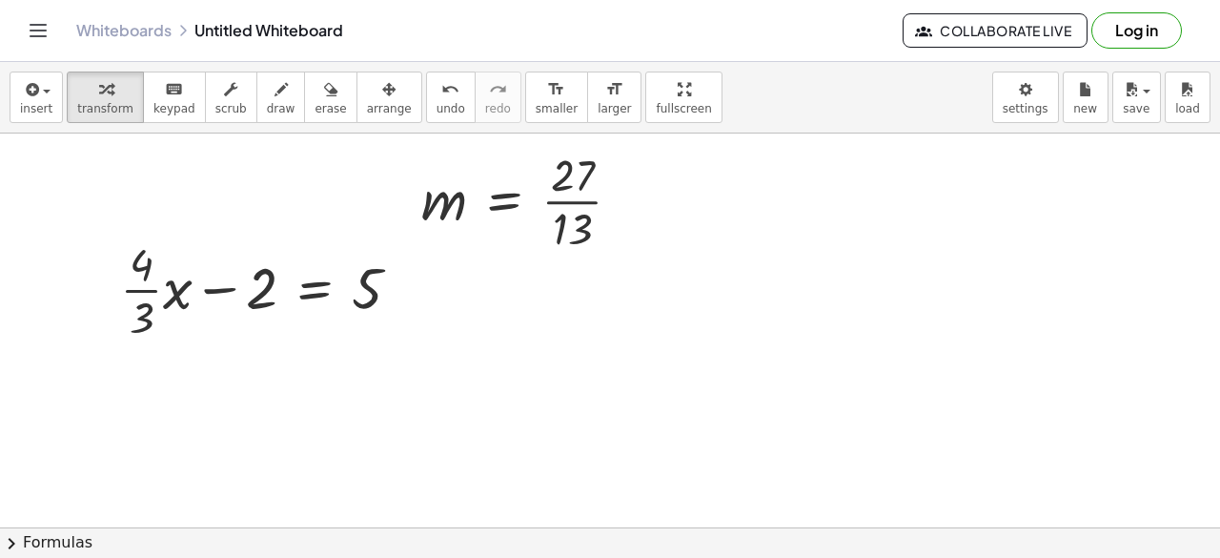
scroll to position [681, 0]
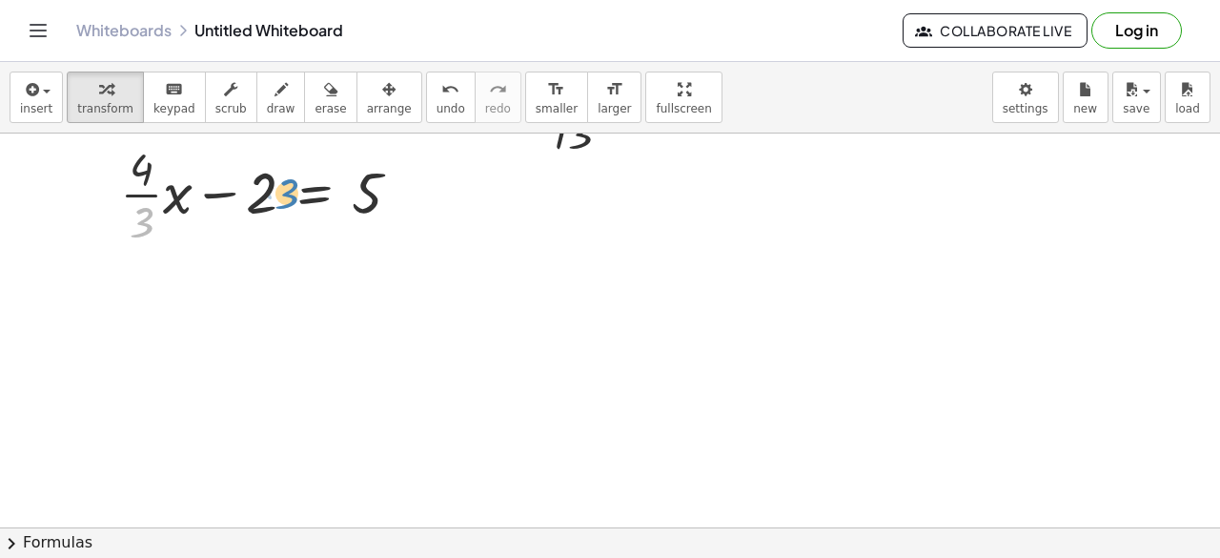
drag, startPoint x: 140, startPoint y: 232, endPoint x: 285, endPoint y: 203, distance: 147.7
click at [285, 203] on div at bounding box center [268, 192] width 315 height 112
drag, startPoint x: 140, startPoint y: 219, endPoint x: 275, endPoint y: 197, distance: 137.1
click at [275, 197] on div at bounding box center [268, 192] width 315 height 112
drag, startPoint x: 137, startPoint y: 230, endPoint x: 167, endPoint y: 225, distance: 29.9
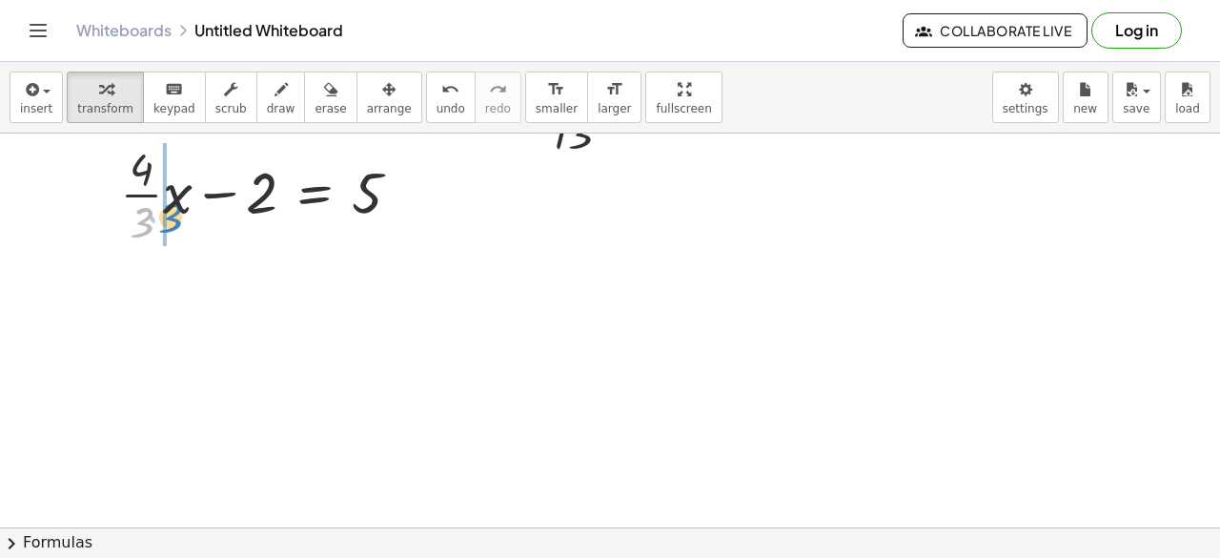
click at [167, 225] on div at bounding box center [268, 192] width 315 height 112
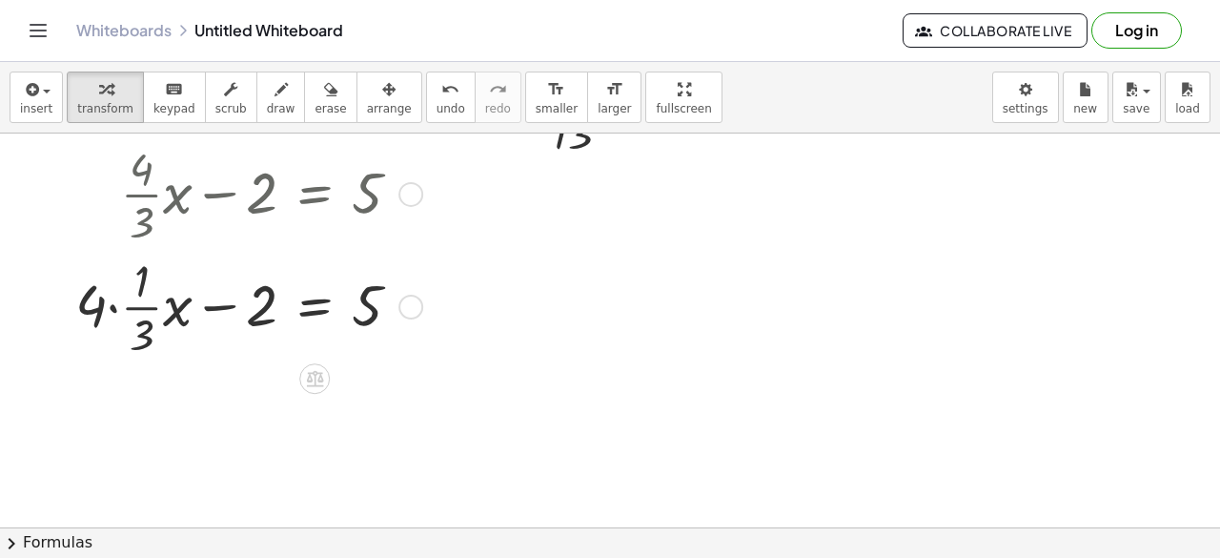
click at [416, 188] on div at bounding box center [410, 194] width 25 height 25
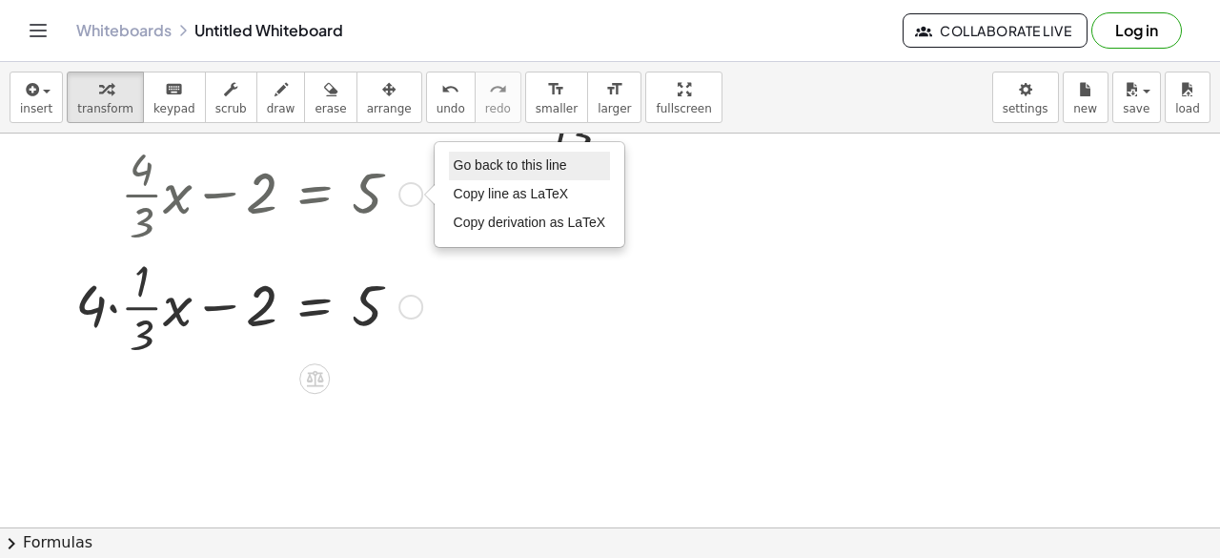
click at [491, 167] on span "Go back to this line" at bounding box center [510, 164] width 113 height 15
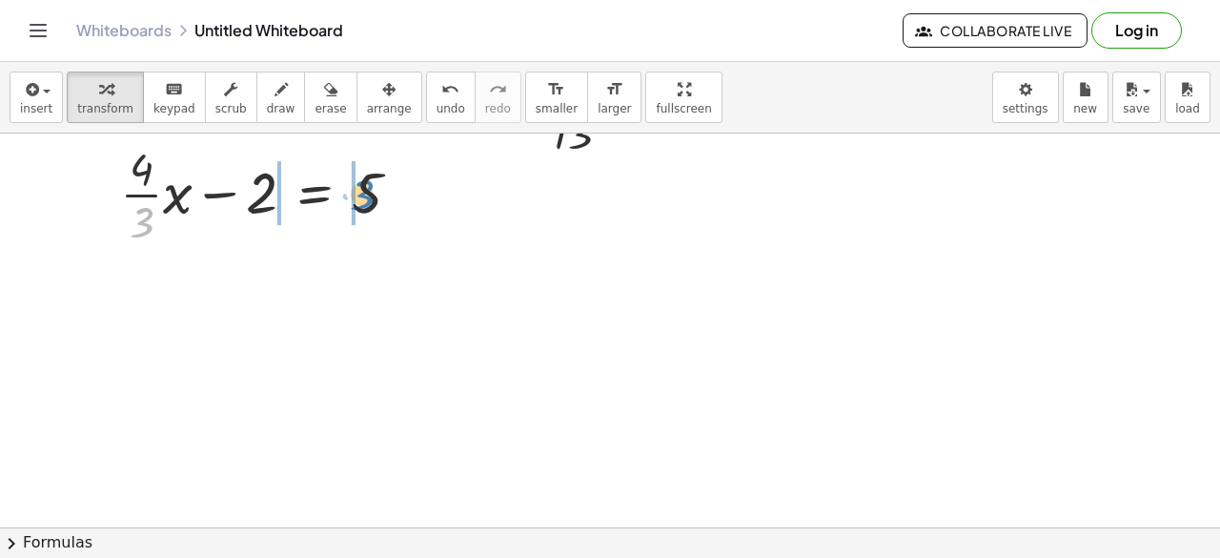
drag, startPoint x: 135, startPoint y: 223, endPoint x: 357, endPoint y: 195, distance: 222.9
click at [357, 195] on div at bounding box center [268, 192] width 315 height 112
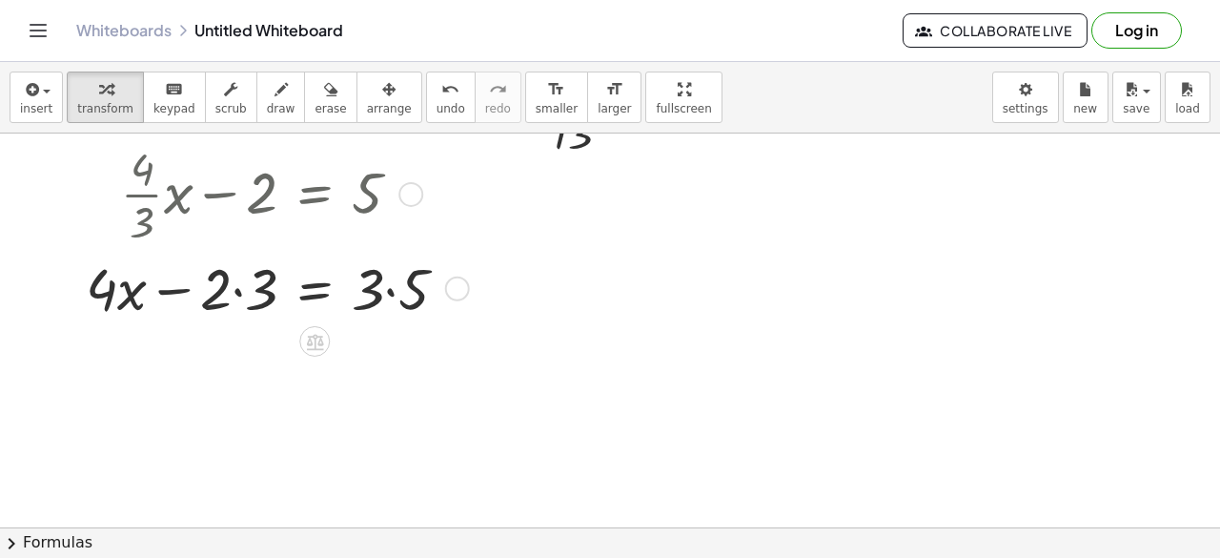
click at [236, 295] on div at bounding box center [274, 287] width 396 height 76
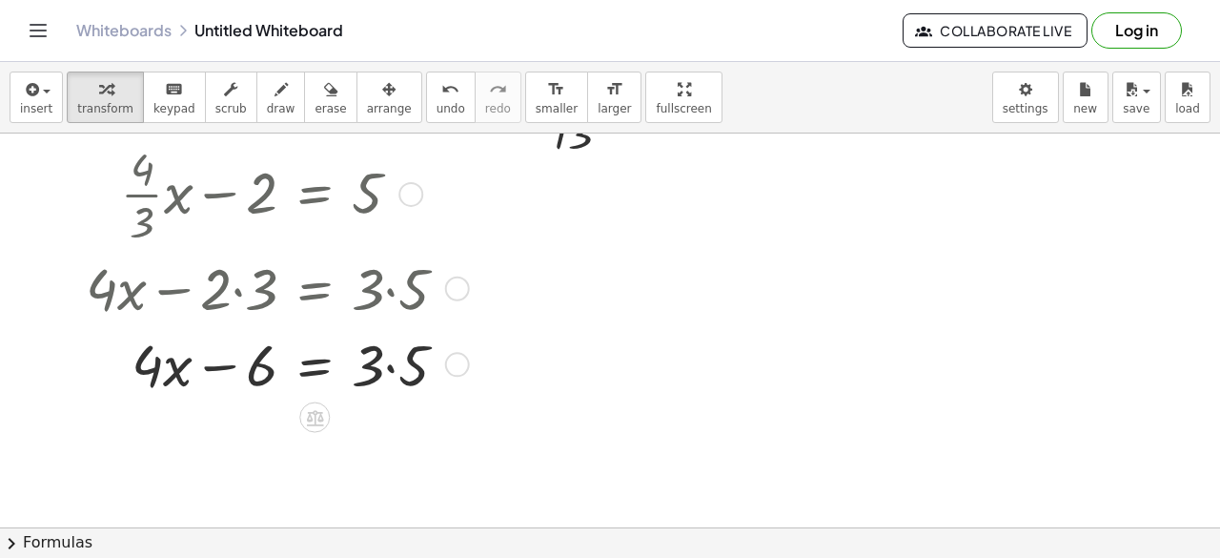
click at [392, 367] on div at bounding box center [274, 362] width 396 height 76
drag, startPoint x: 156, startPoint y: 371, endPoint x: 397, endPoint y: 416, distance: 244.4
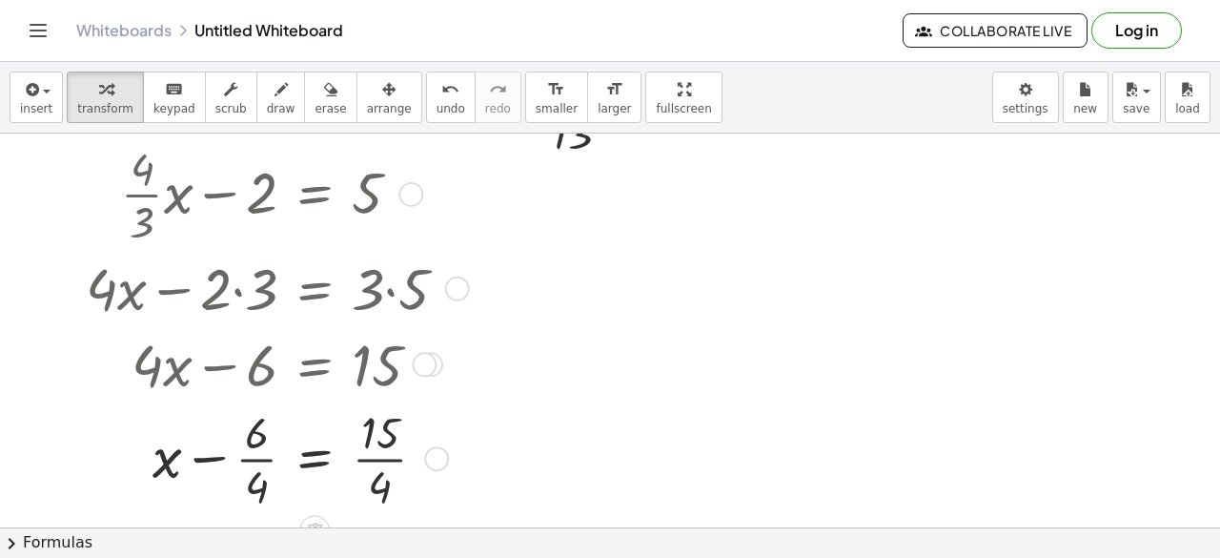
click at [411, 194] on div at bounding box center [410, 194] width 25 height 25
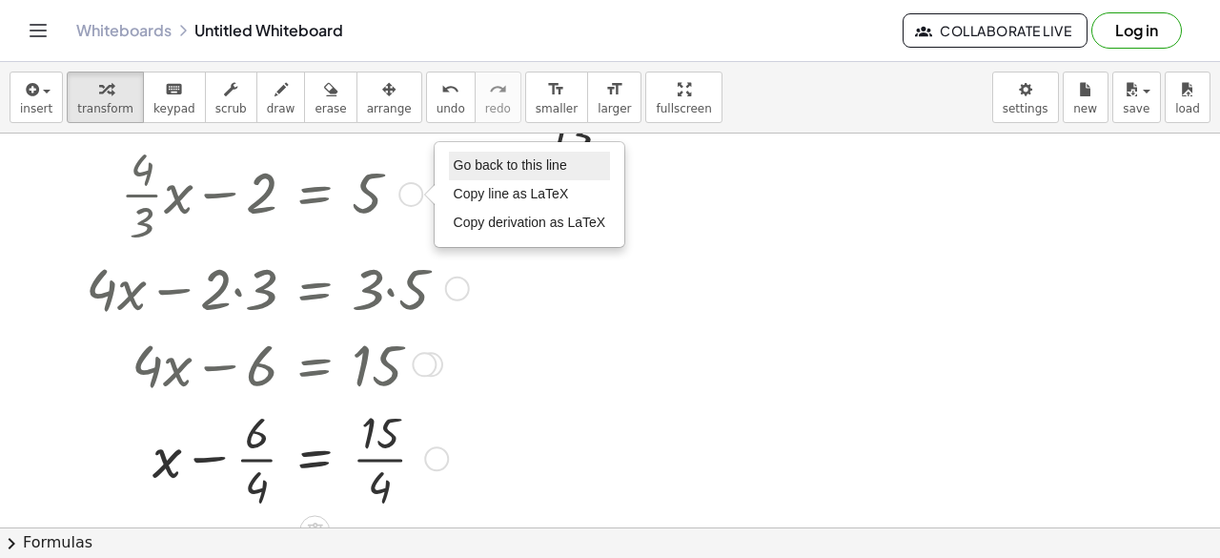
click at [512, 163] on span "Go back to this line" at bounding box center [510, 164] width 113 height 15
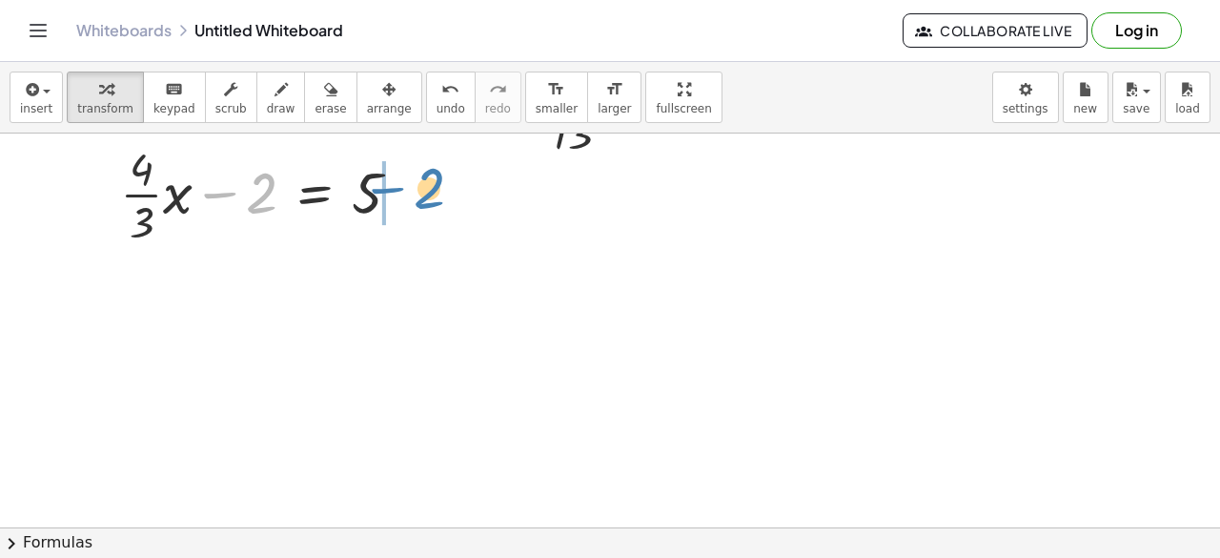
drag, startPoint x: 257, startPoint y: 210, endPoint x: 425, endPoint y: 205, distance: 167.8
click at [425, 205] on div "− 2 + · · 4 · 3 · x − 2 = 5 Go back to this line Copy line as LaTeX Copy deriva…" at bounding box center [265, 193] width 347 height 122
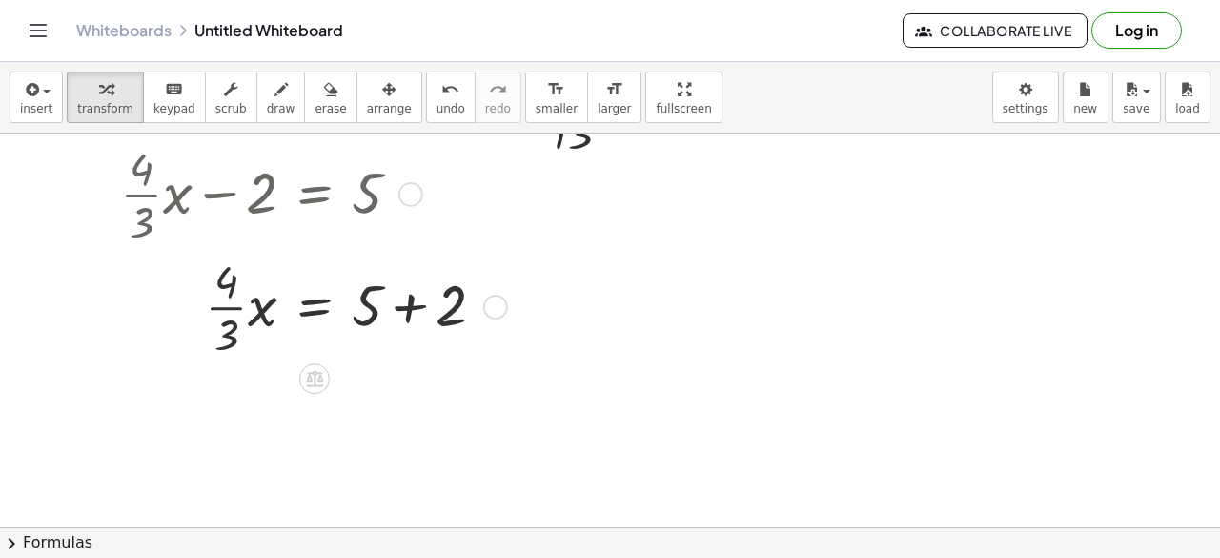
click at [413, 302] on div at bounding box center [310, 305] width 399 height 112
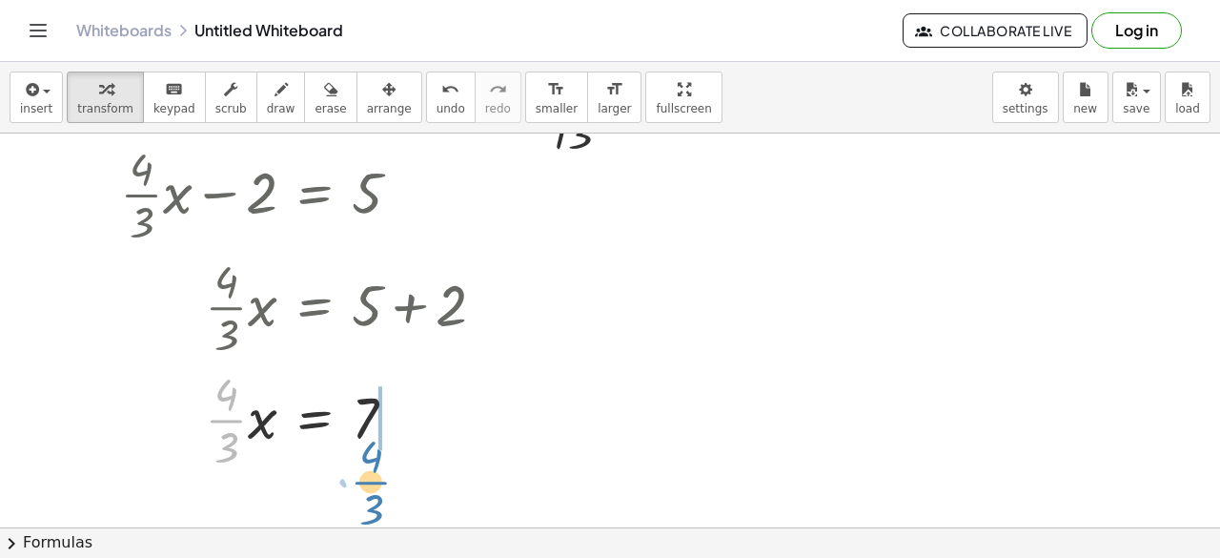
drag, startPoint x: 233, startPoint y: 416, endPoint x: 377, endPoint y: 478, distance: 157.6
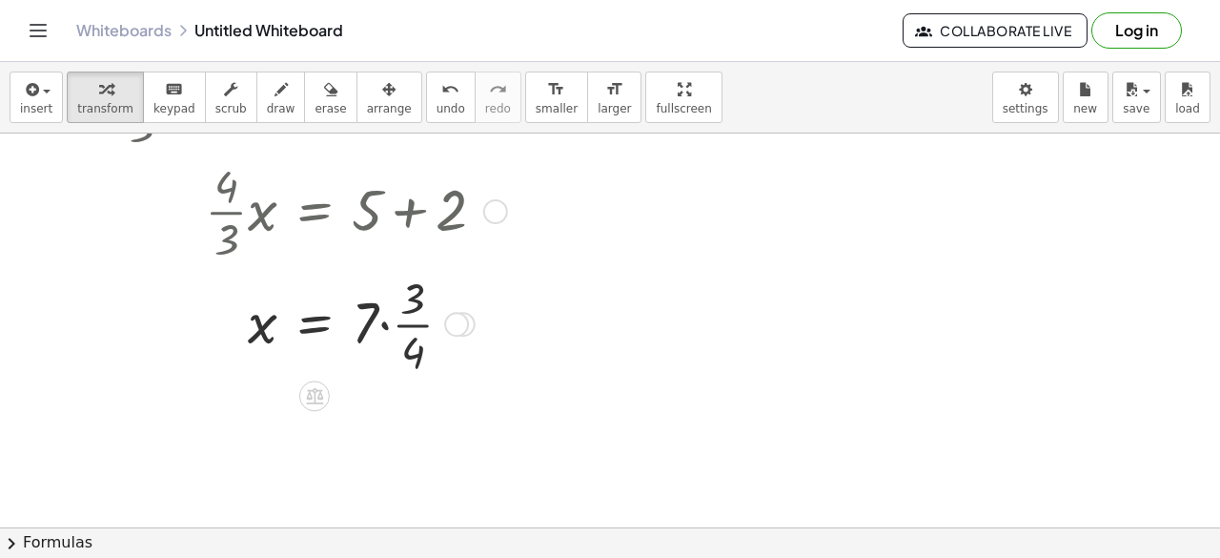
click at [385, 329] on div at bounding box center [310, 322] width 399 height 112
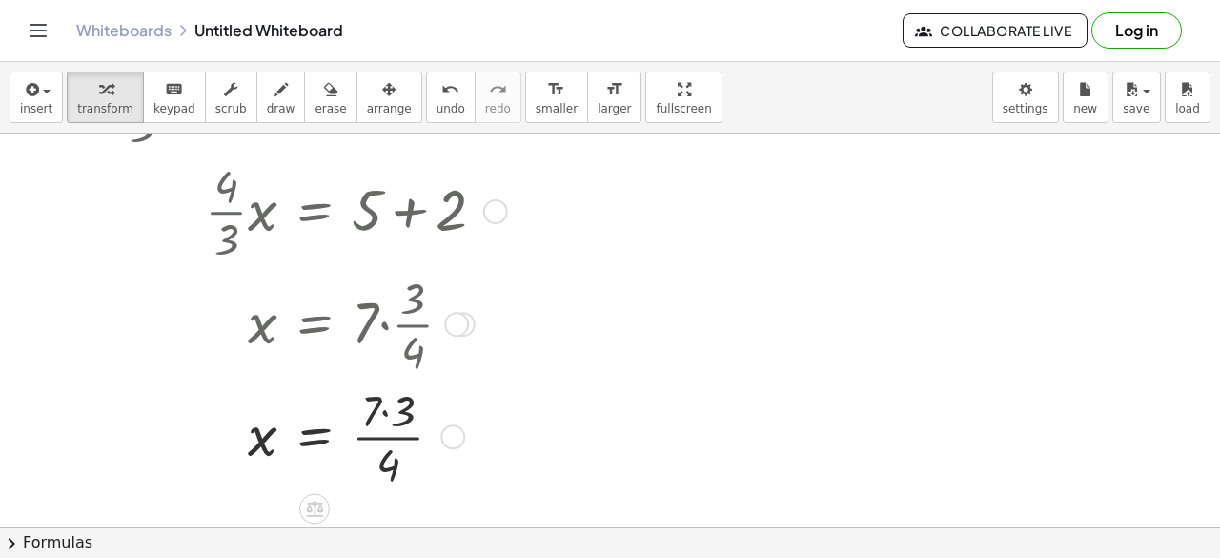
click at [387, 413] on div at bounding box center [310, 434] width 399 height 112
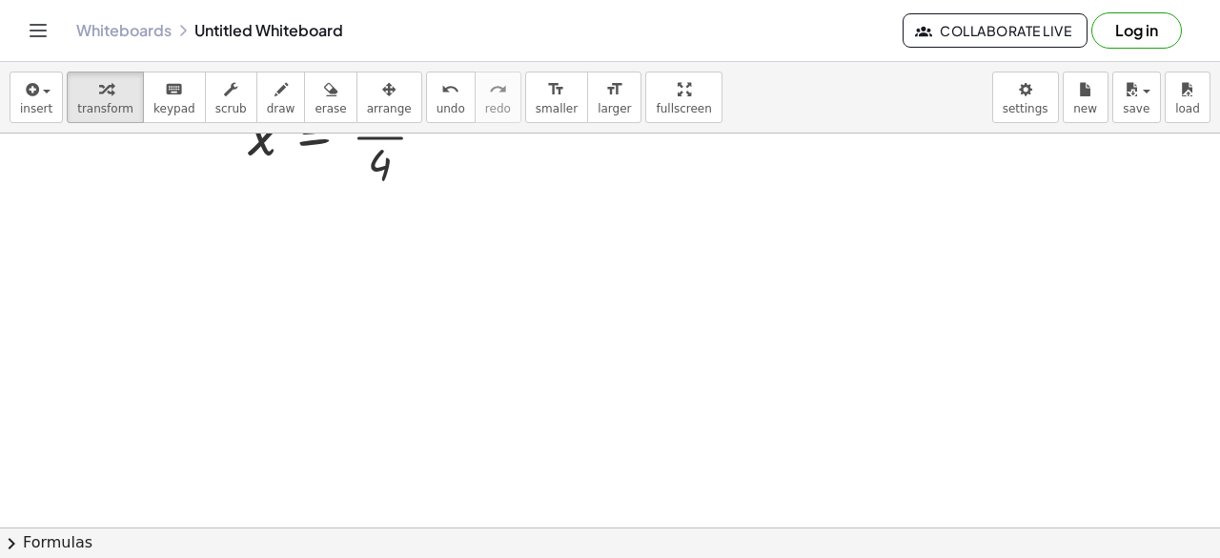
scroll to position [1172, 0]
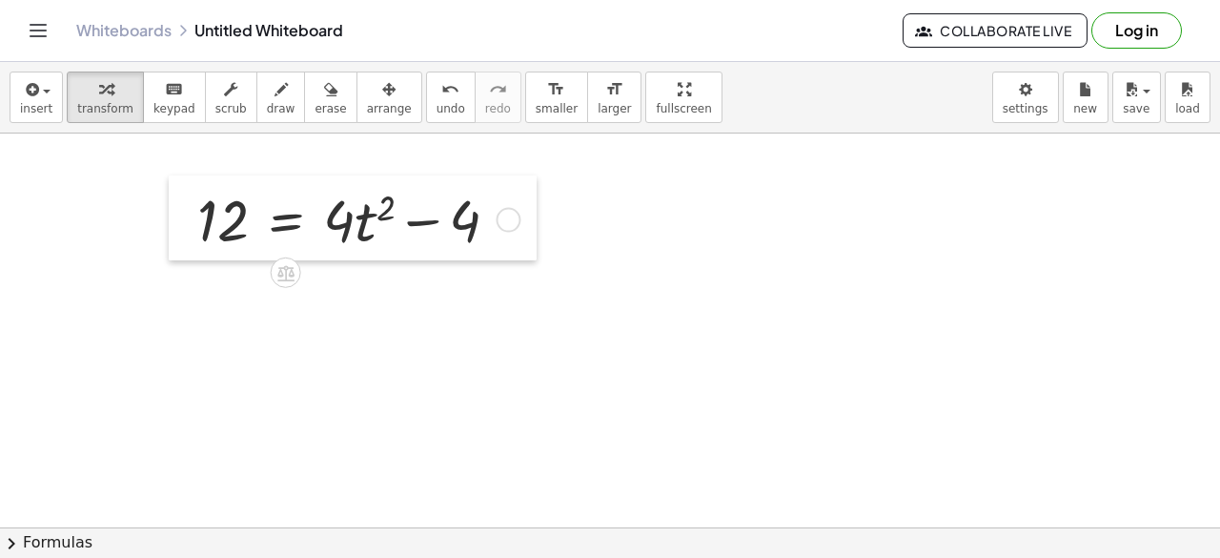
drag, startPoint x: 601, startPoint y: 398, endPoint x: 177, endPoint y: 229, distance: 455.6
click at [177, 229] on div at bounding box center [183, 218] width 29 height 86
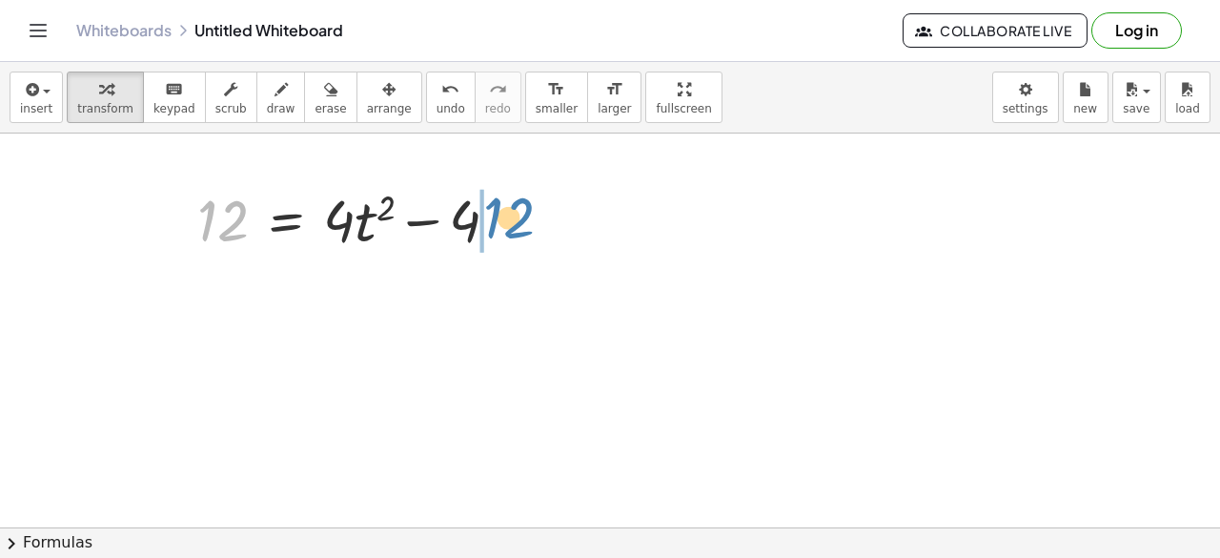
drag, startPoint x: 220, startPoint y: 223, endPoint x: 505, endPoint y: 220, distance: 285.0
click at [505, 220] on div at bounding box center [356, 218] width 336 height 76
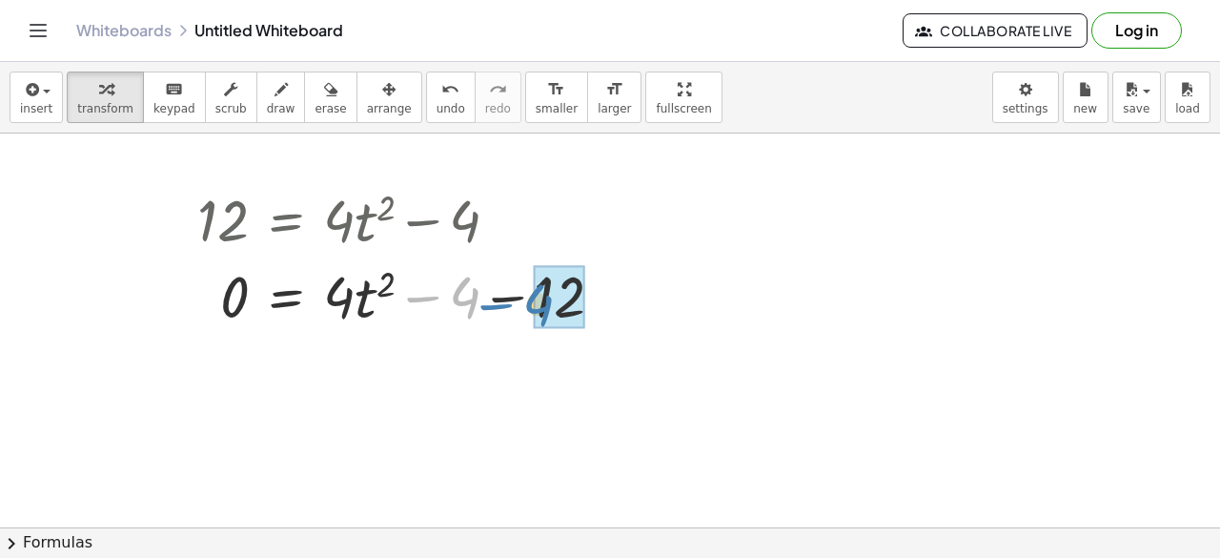
drag, startPoint x: 472, startPoint y: 291, endPoint x: 536, endPoint y: 297, distance: 64.2
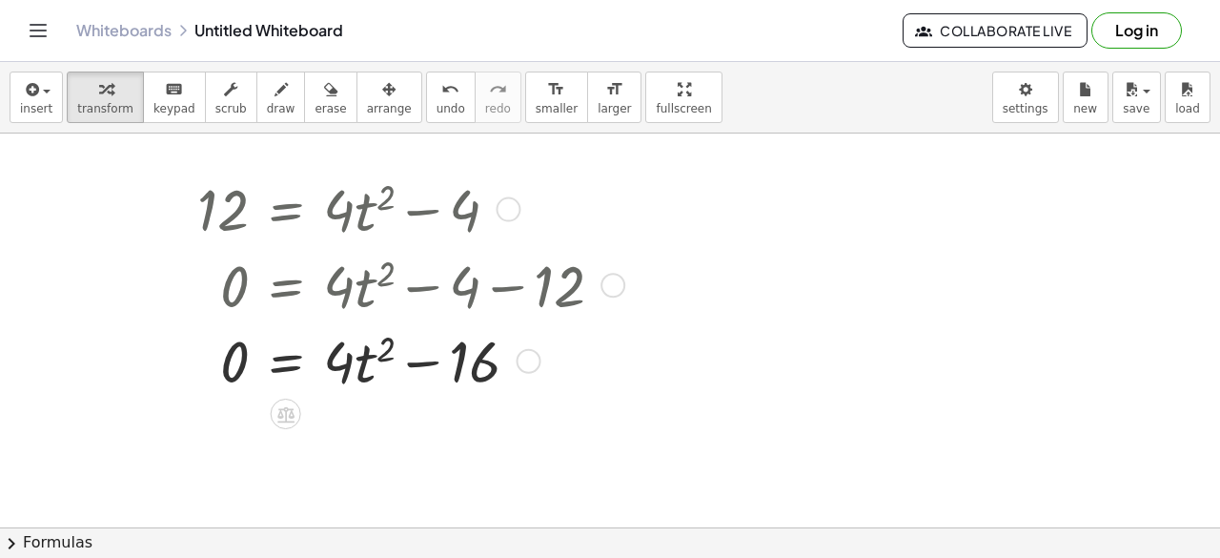
scroll to position [1186, 0]
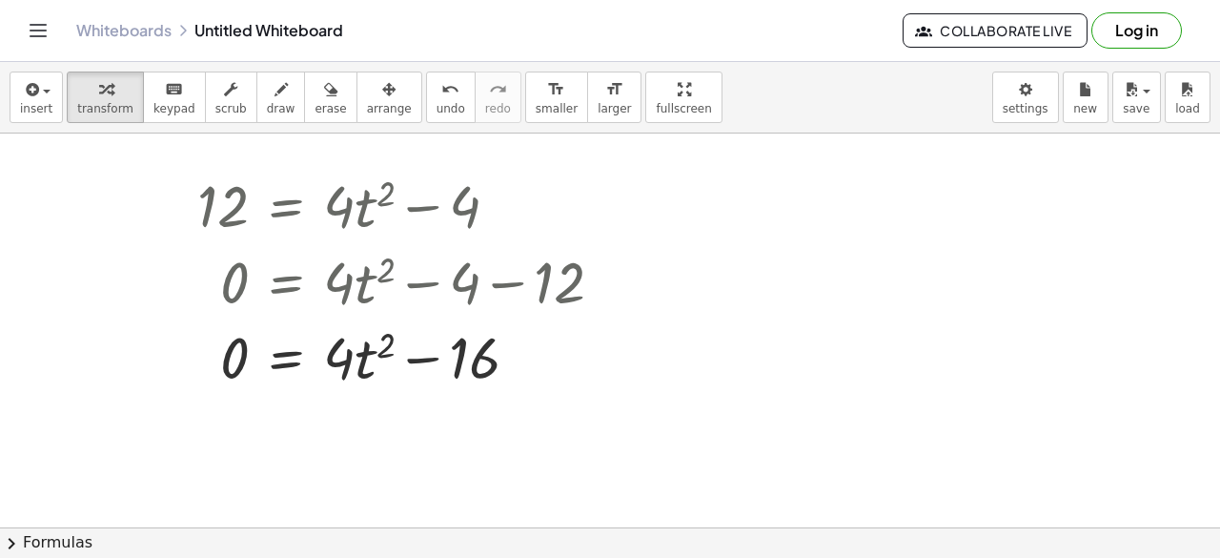
click at [86, 539] on button "chevron_right Formulas" at bounding box center [610, 542] width 1220 height 31
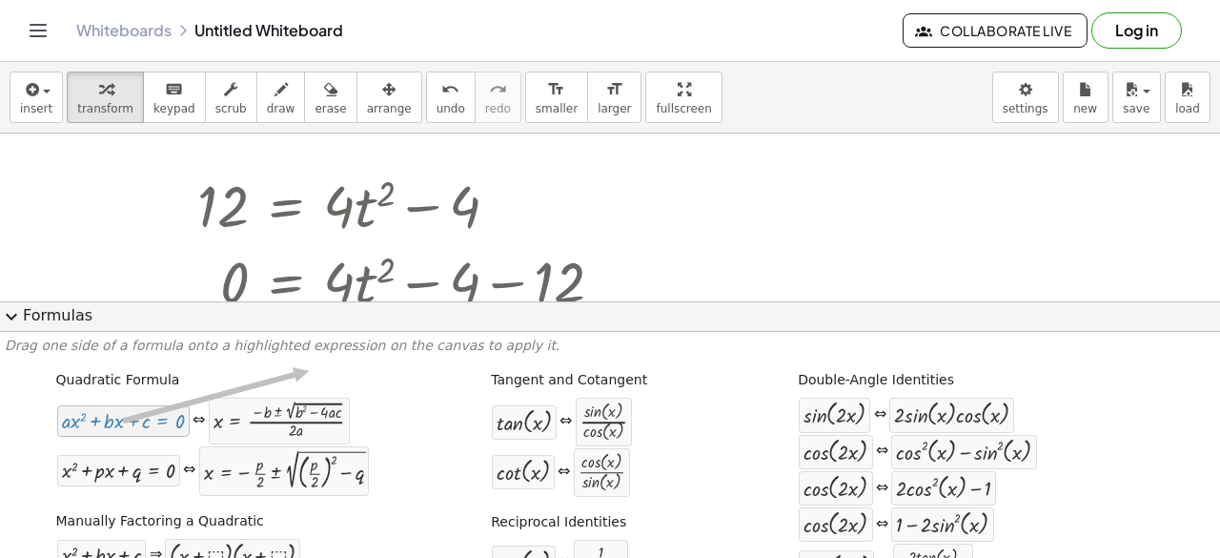
drag, startPoint x: 123, startPoint y: 426, endPoint x: 290, endPoint y: 384, distance: 172.0
click at [291, 388] on div "Quadratic Formula + · a · x 2 + · b · x + c = 0 ⇔ x = · ( − b ± 2 √ ( + b 2 − ·…" at bounding box center [213, 431] width 322 height 135
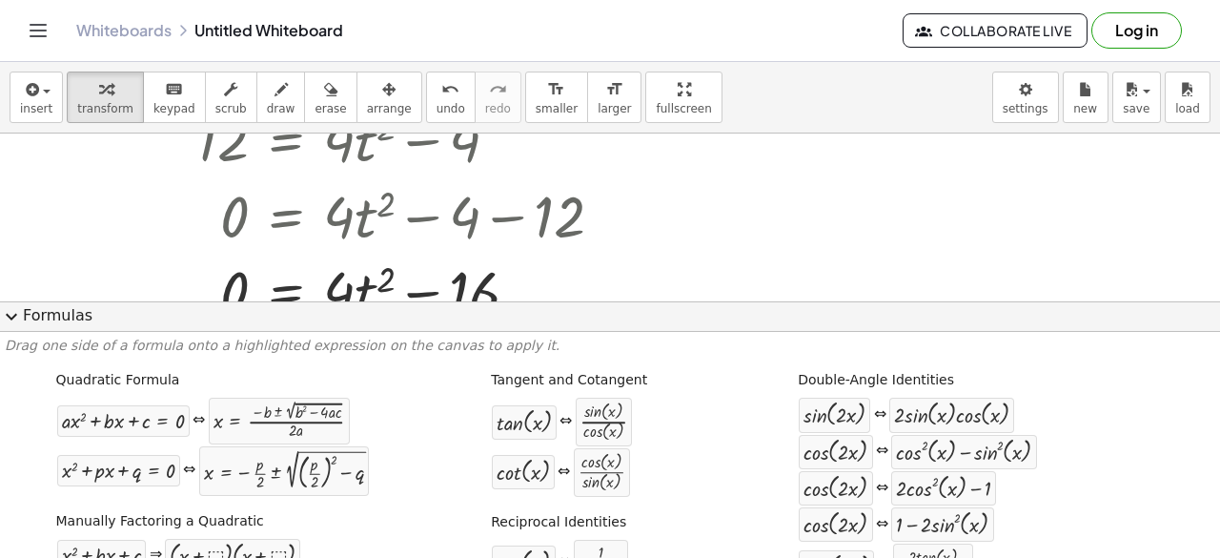
scroll to position [1281, 0]
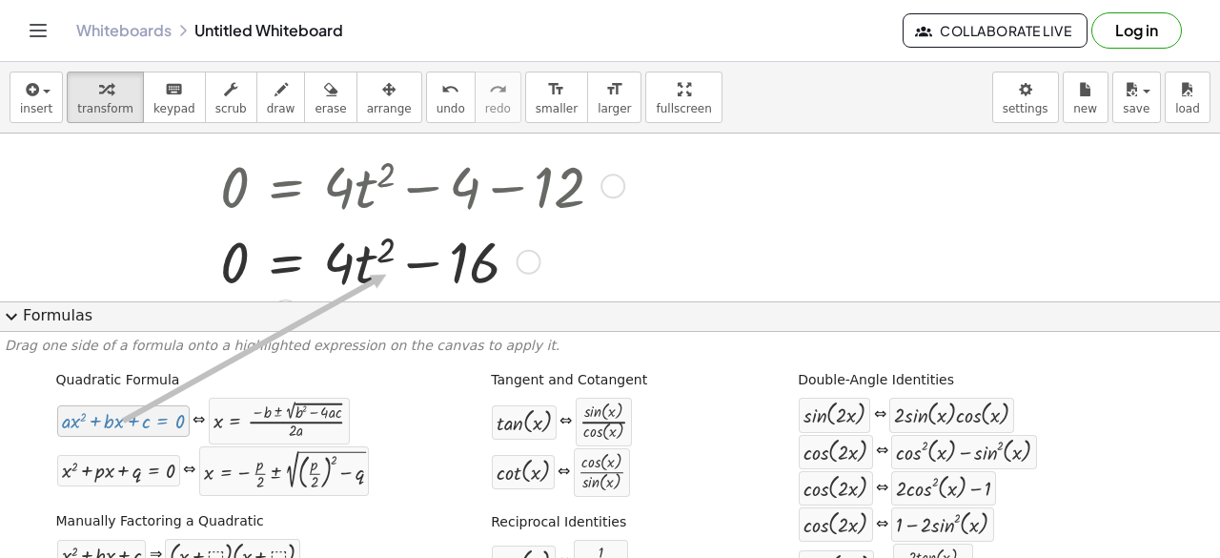
drag, startPoint x: 156, startPoint y: 428, endPoint x: 382, endPoint y: 275, distance: 273.1
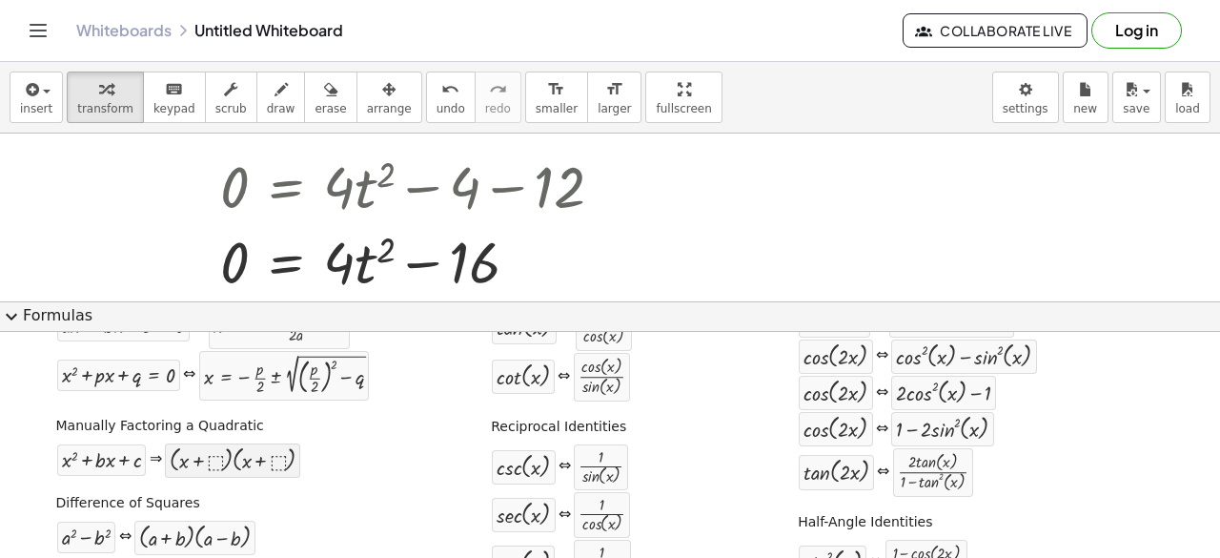
scroll to position [191, 0]
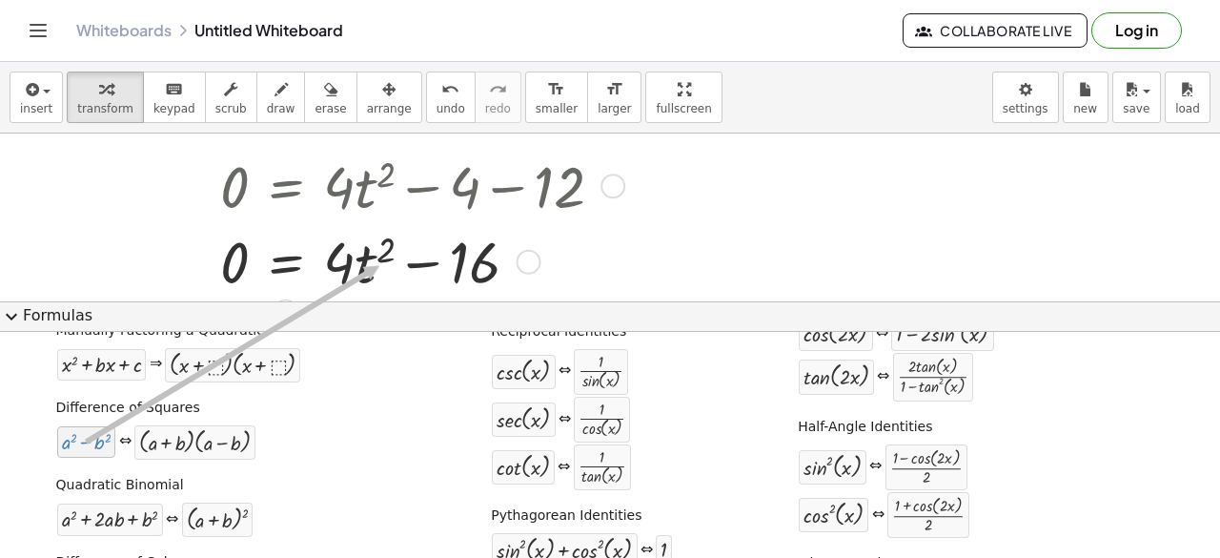
drag, startPoint x: 92, startPoint y: 442, endPoint x: 376, endPoint y: 264, distance: 334.6
click at [376, 264] on div "insert select one: Math Expression Function Text Youtube Video Graphing Geometr…" at bounding box center [610, 310] width 1220 height 496
click at [629, 286] on div "12 = + · 4 · t 2 − 4 0 = + · 4 · t 2 − 4 − 12 = + · 4 · t 2 − 0 16" at bounding box center [405, 184] width 473 height 237
click at [17, 313] on span "expand_more" at bounding box center [11, 316] width 23 height 23
